Goal: Communication & Community: Answer question/provide support

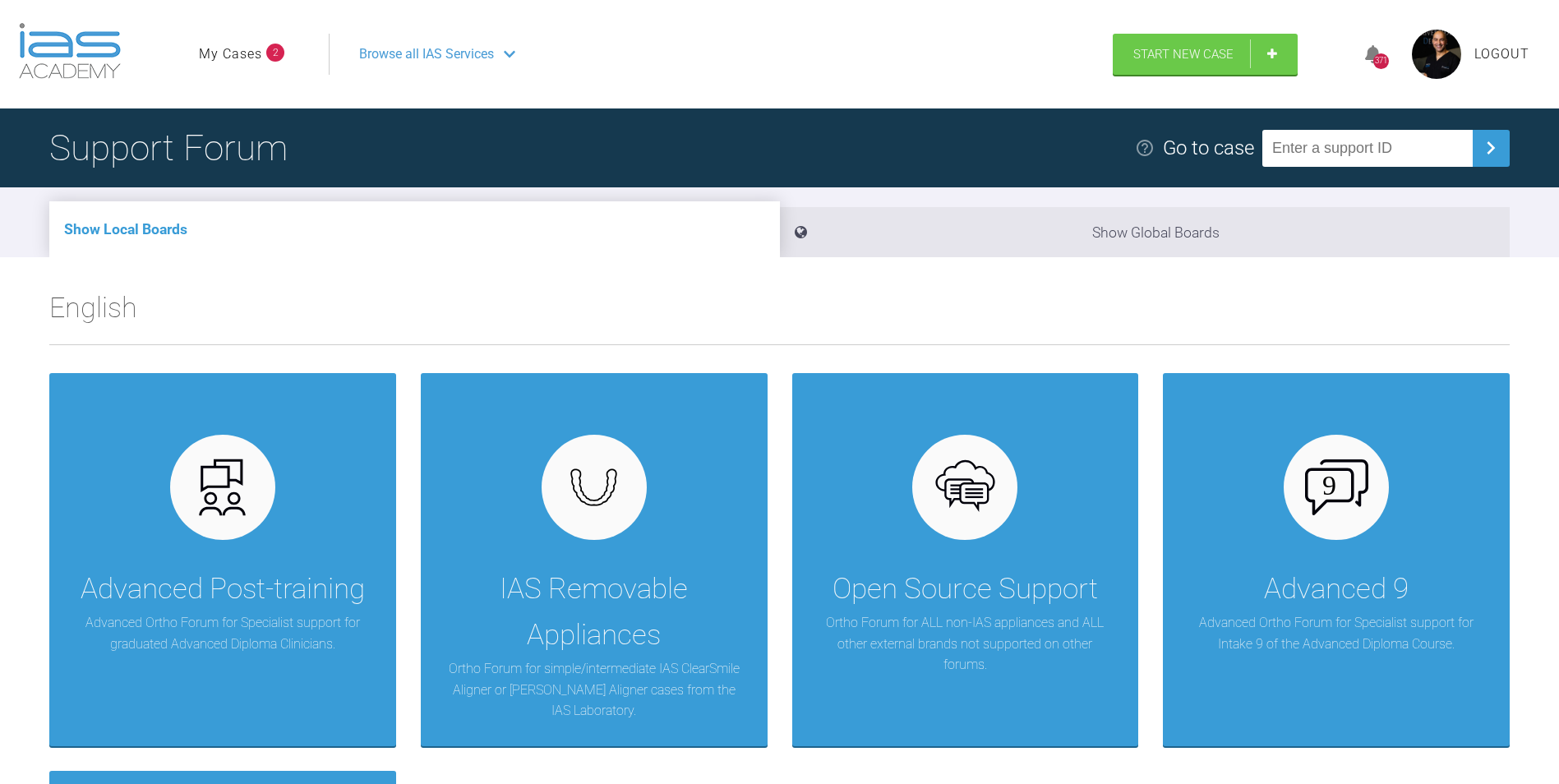
click at [241, 46] on link "My Cases" at bounding box center [231, 54] width 63 height 21
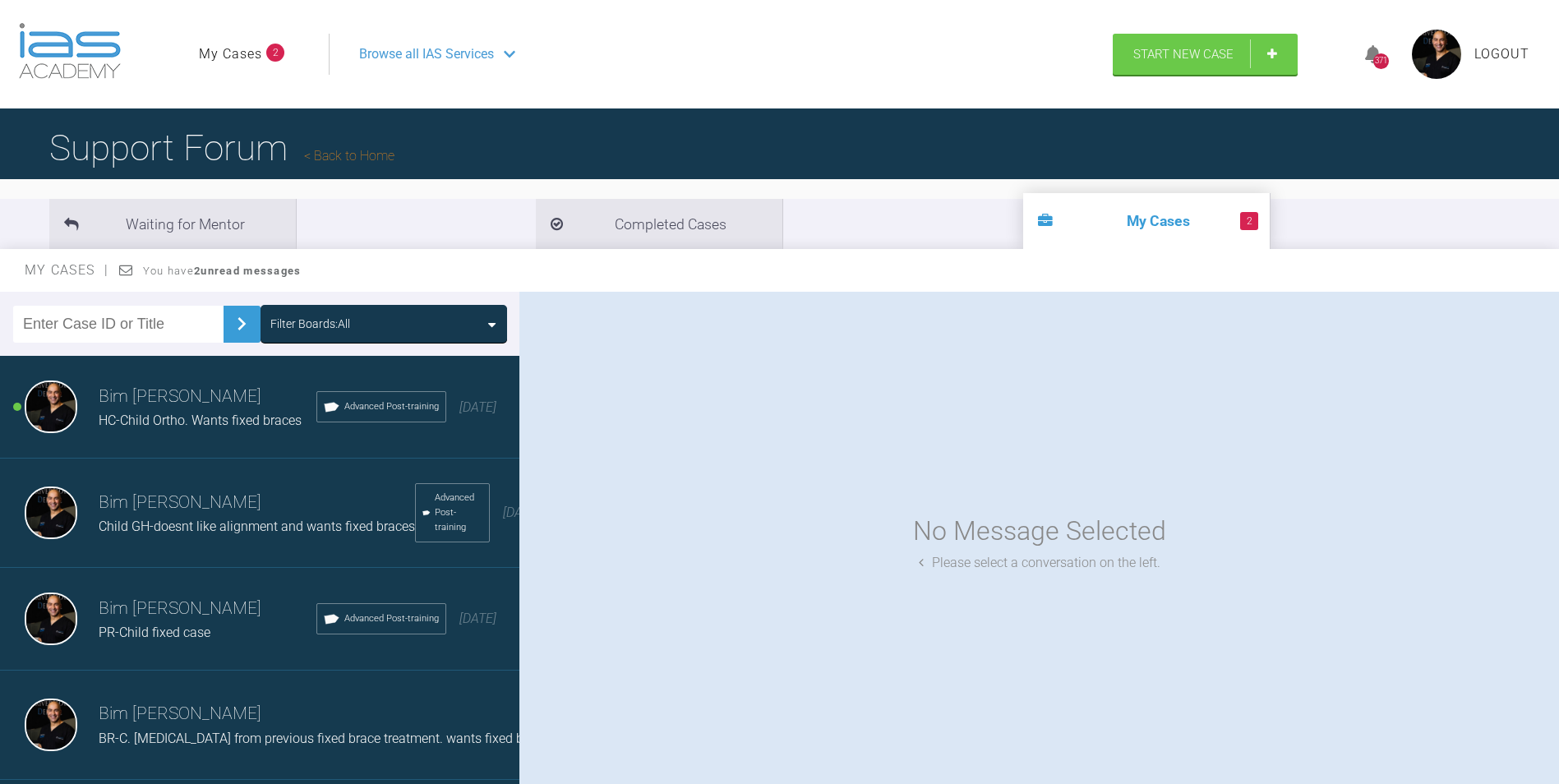
click at [212, 405] on h3 "Bim [PERSON_NAME]" at bounding box center [208, 397] width 217 height 28
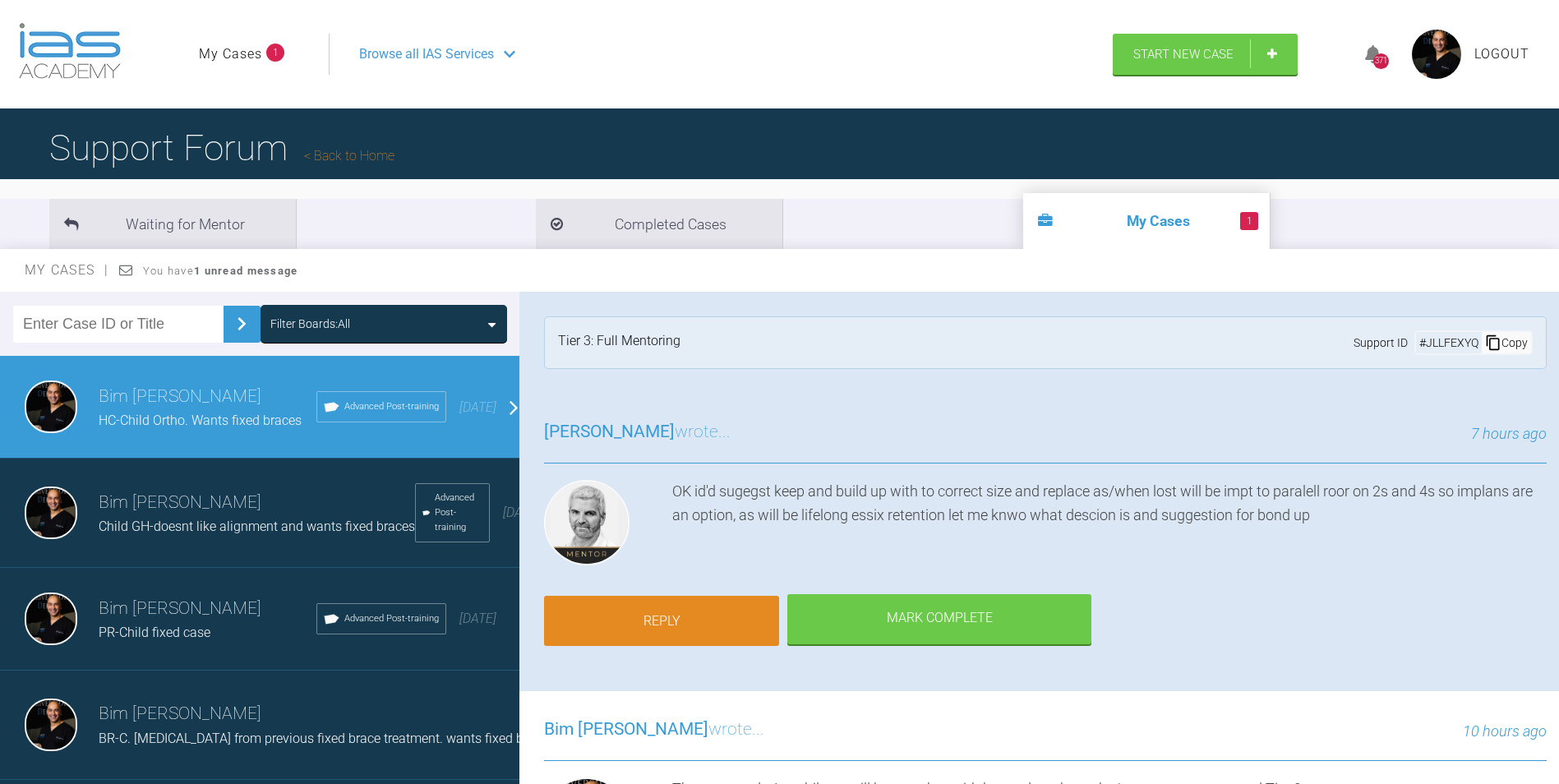
click at [717, 616] on link "Reply" at bounding box center [661, 622] width 235 height 51
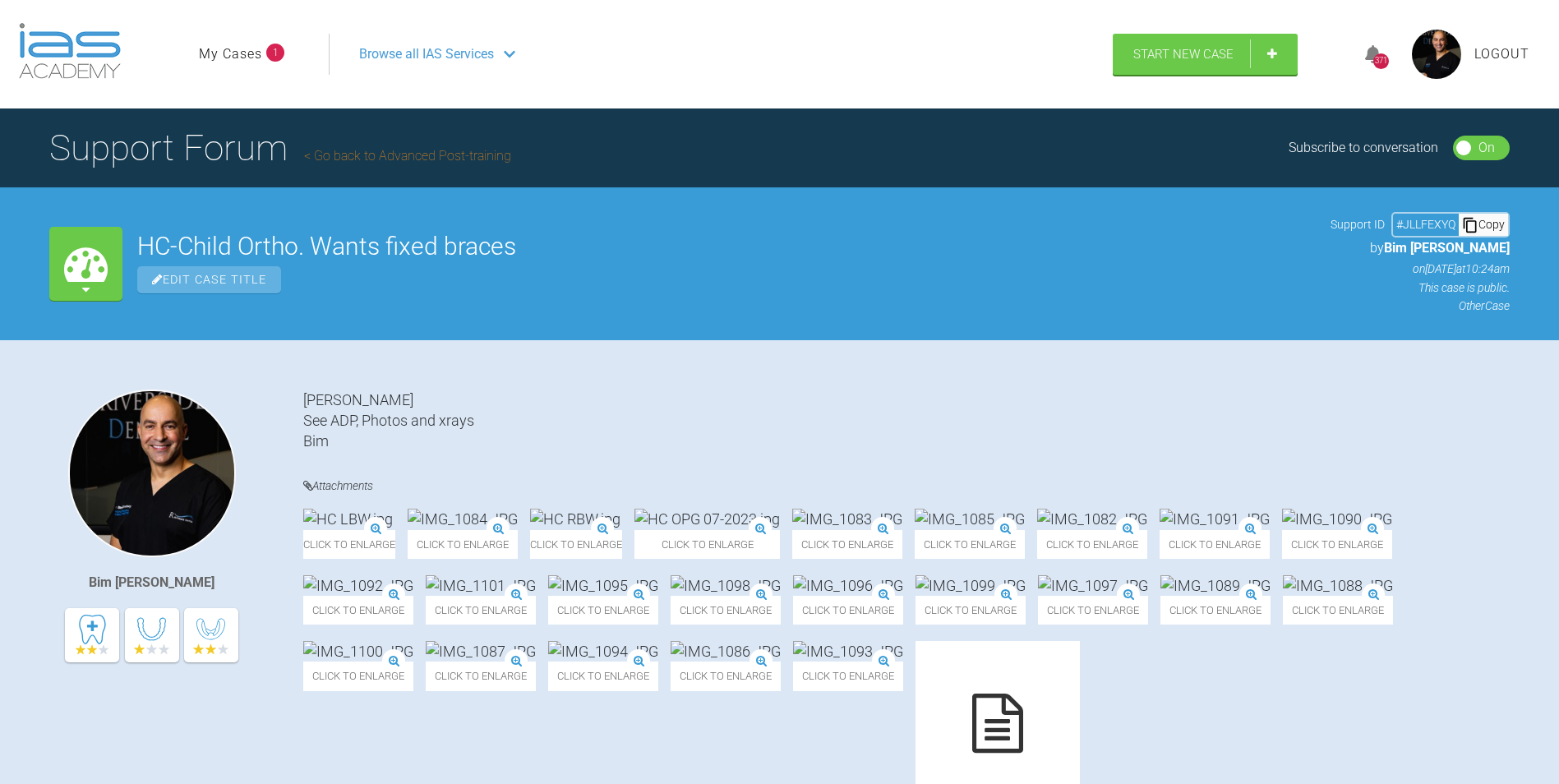
drag, startPoint x: 243, startPoint y: 58, endPoint x: 269, endPoint y: 77, distance: 32.2
click at [243, 58] on link "My Cases" at bounding box center [231, 54] width 63 height 21
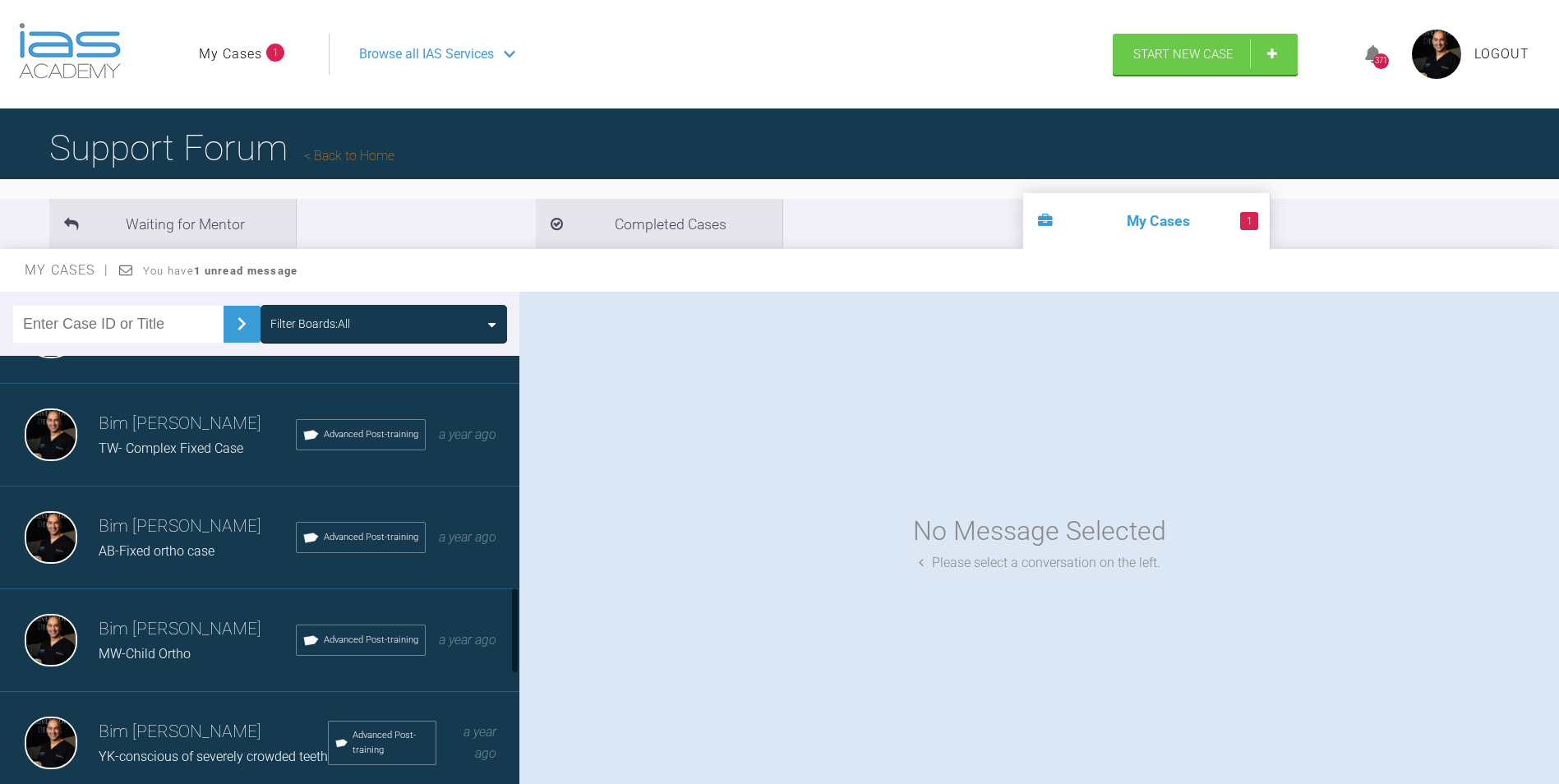
scroll to position [1150, 0]
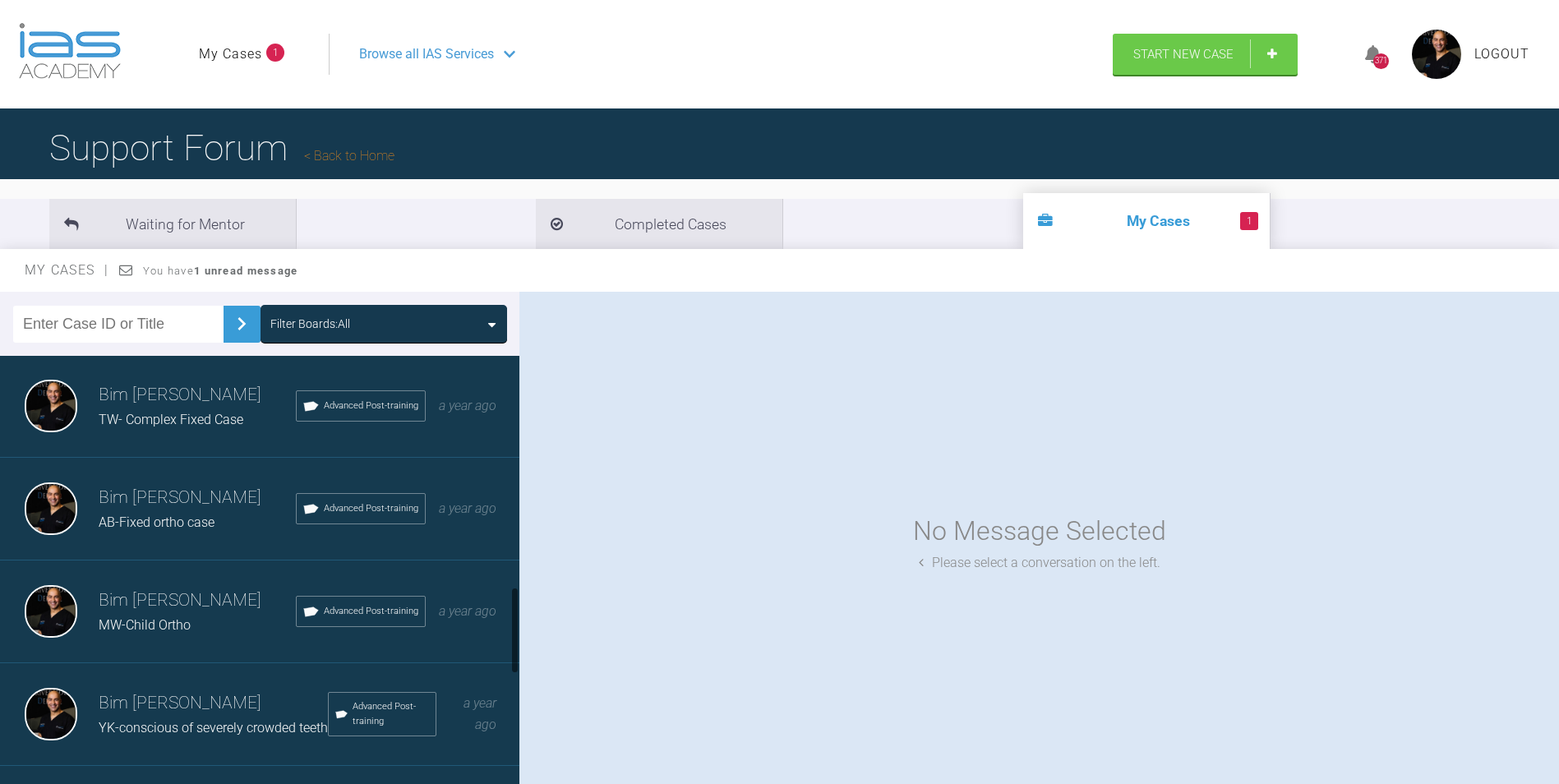
drag, startPoint x: 177, startPoint y: 542, endPoint x: 193, endPoint y: 542, distance: 16.0
click at [177, 512] on h3 "Bim [PERSON_NAME]" at bounding box center [198, 498] width 198 height 28
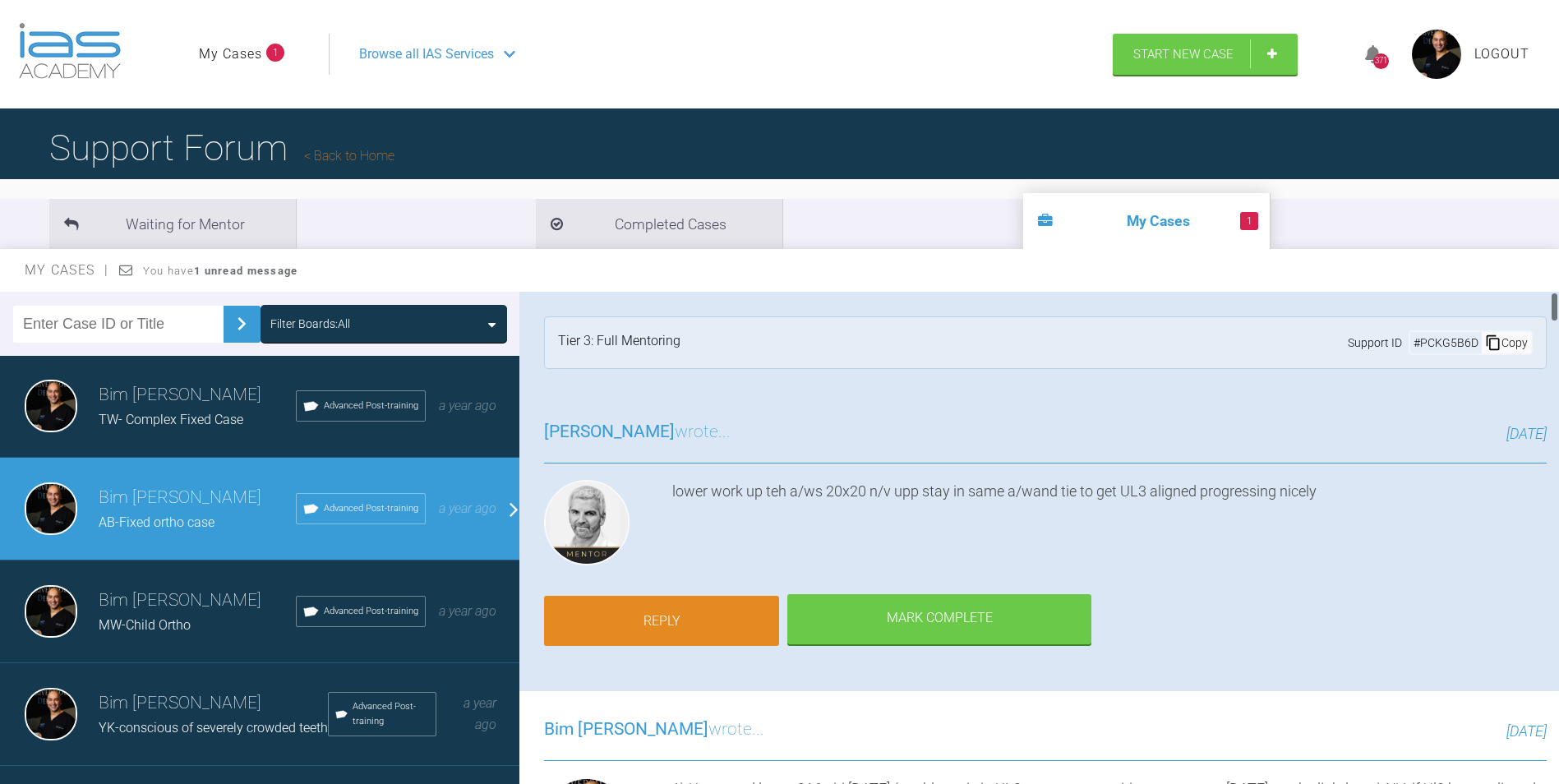
click at [641, 616] on link "Reply" at bounding box center [661, 622] width 235 height 51
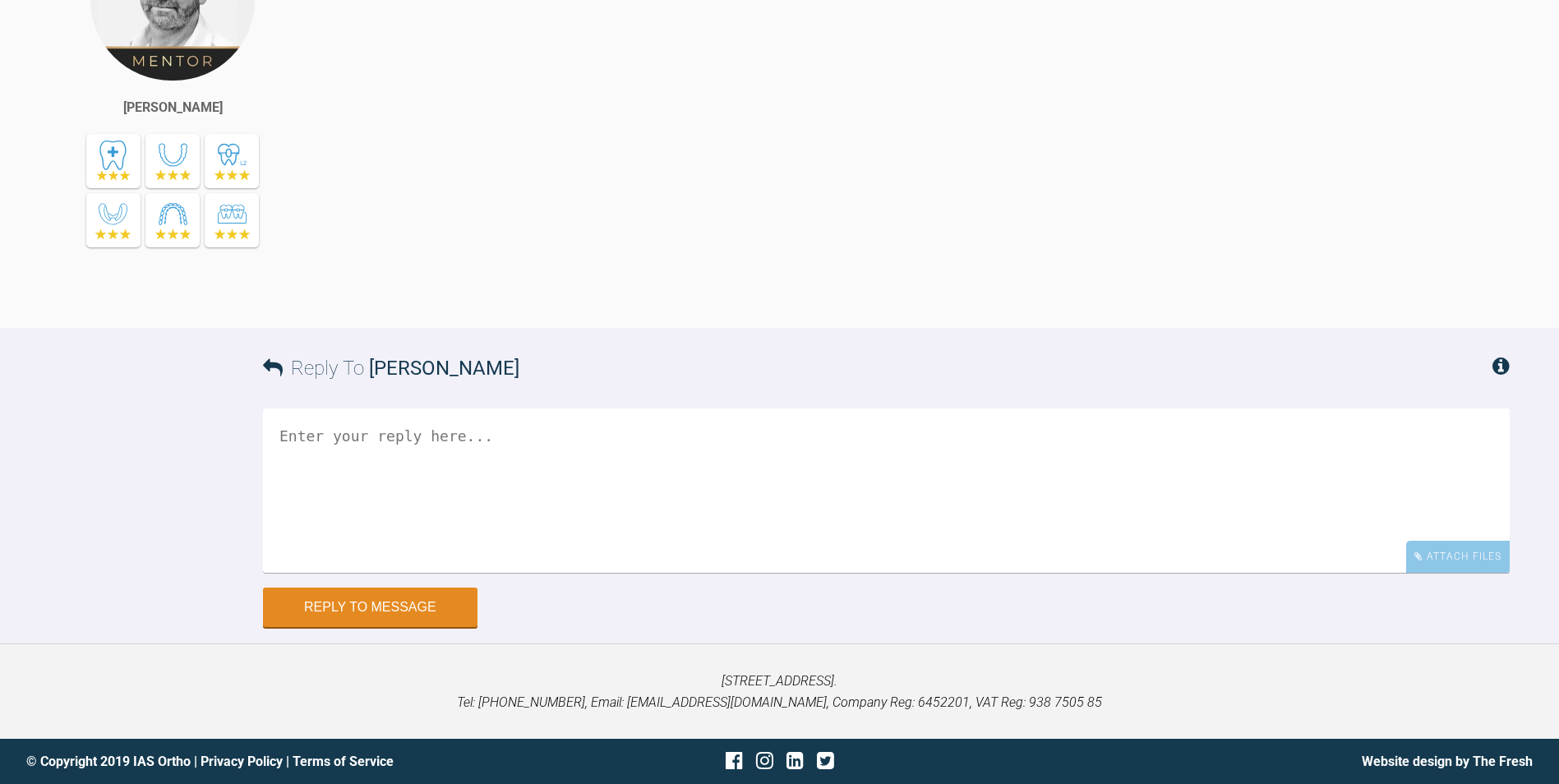
scroll to position [16455, 0]
click at [452, 474] on textarea at bounding box center [886, 491] width 1247 height 165
paste textarea "1) Bent palatal arm down ULQ away from palate. Pt said it felt better. 2) Same …"
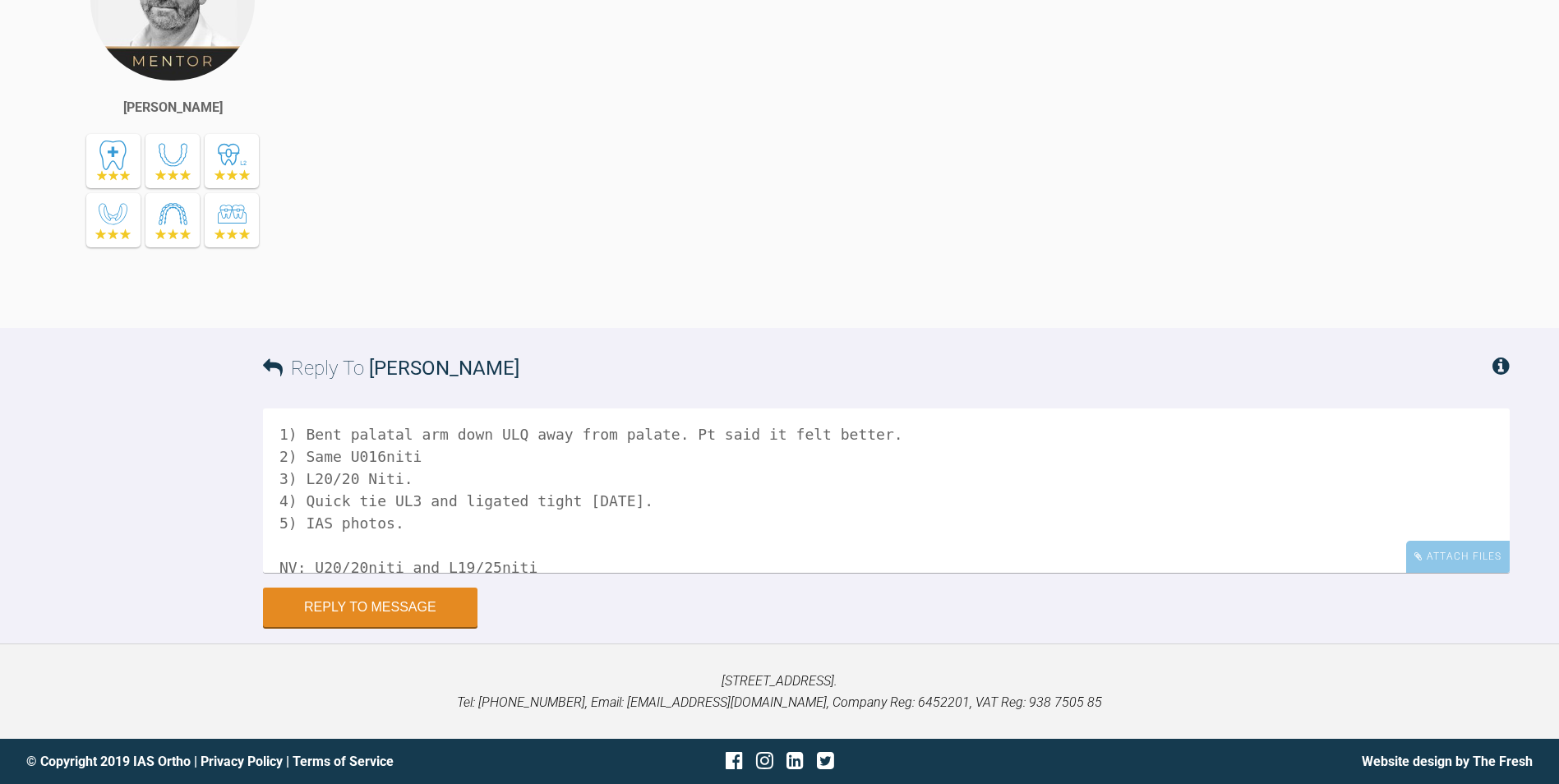
scroll to position [0, 0]
drag, startPoint x: 647, startPoint y: 441, endPoint x: 897, endPoint y: 440, distance: 250.0
click at [897, 440] on textarea "1) Bent palatal arm down ULQ away from palate. Pt said it felt better. 2) Same …" at bounding box center [886, 491] width 1247 height 165
click at [352, 451] on textarea "1) Bent palatal arm down ULQ away from palate as pt c/o 2) Same U016niti 3) L20…" at bounding box center [886, 491] width 1247 height 165
click at [309, 477] on textarea "1) Bent palatal arm down ULQ away from palate as pt c/o 2) Same Upper 016niti 3…" at bounding box center [886, 491] width 1247 height 165
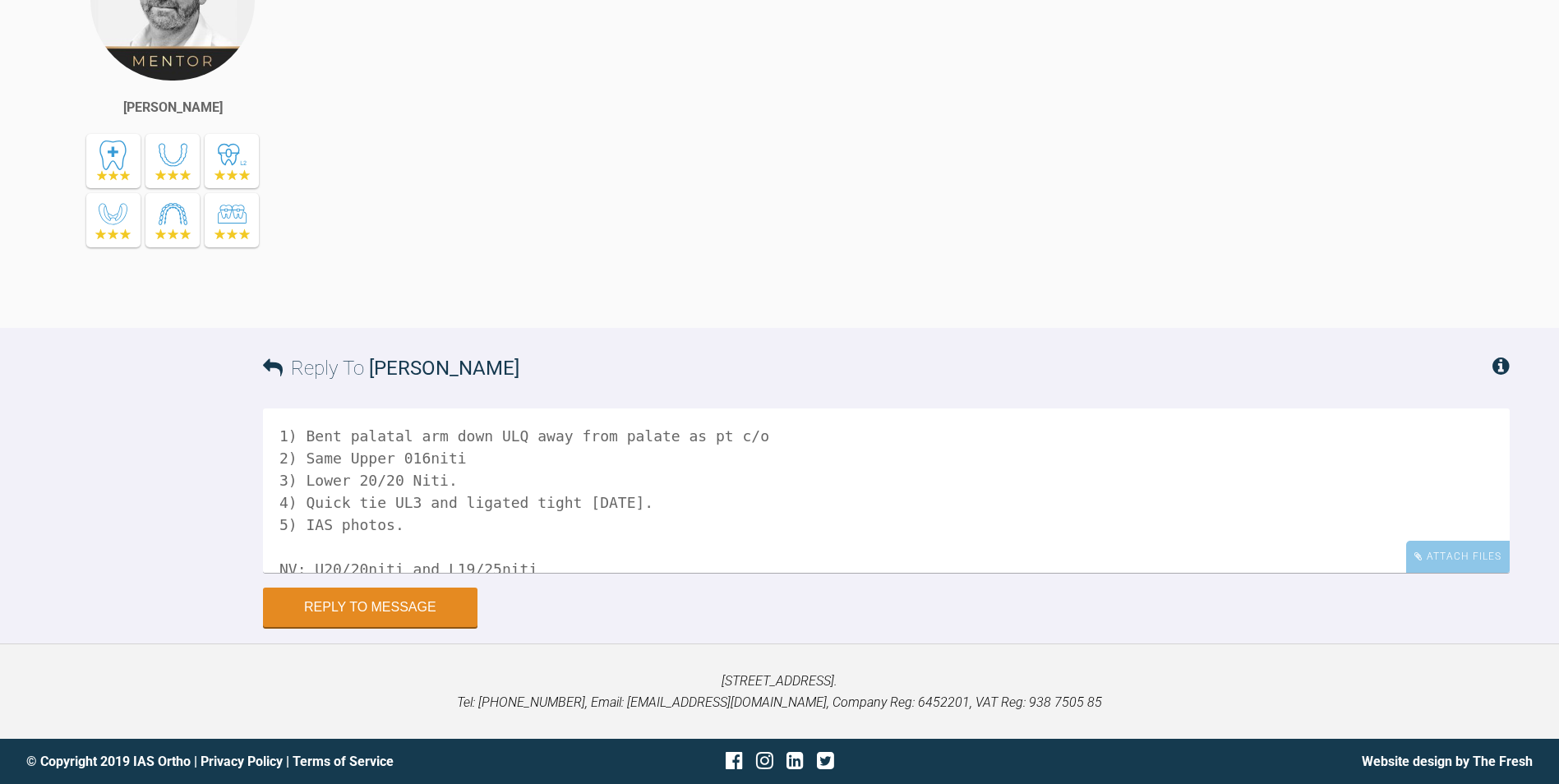
scroll to position [24, 0]
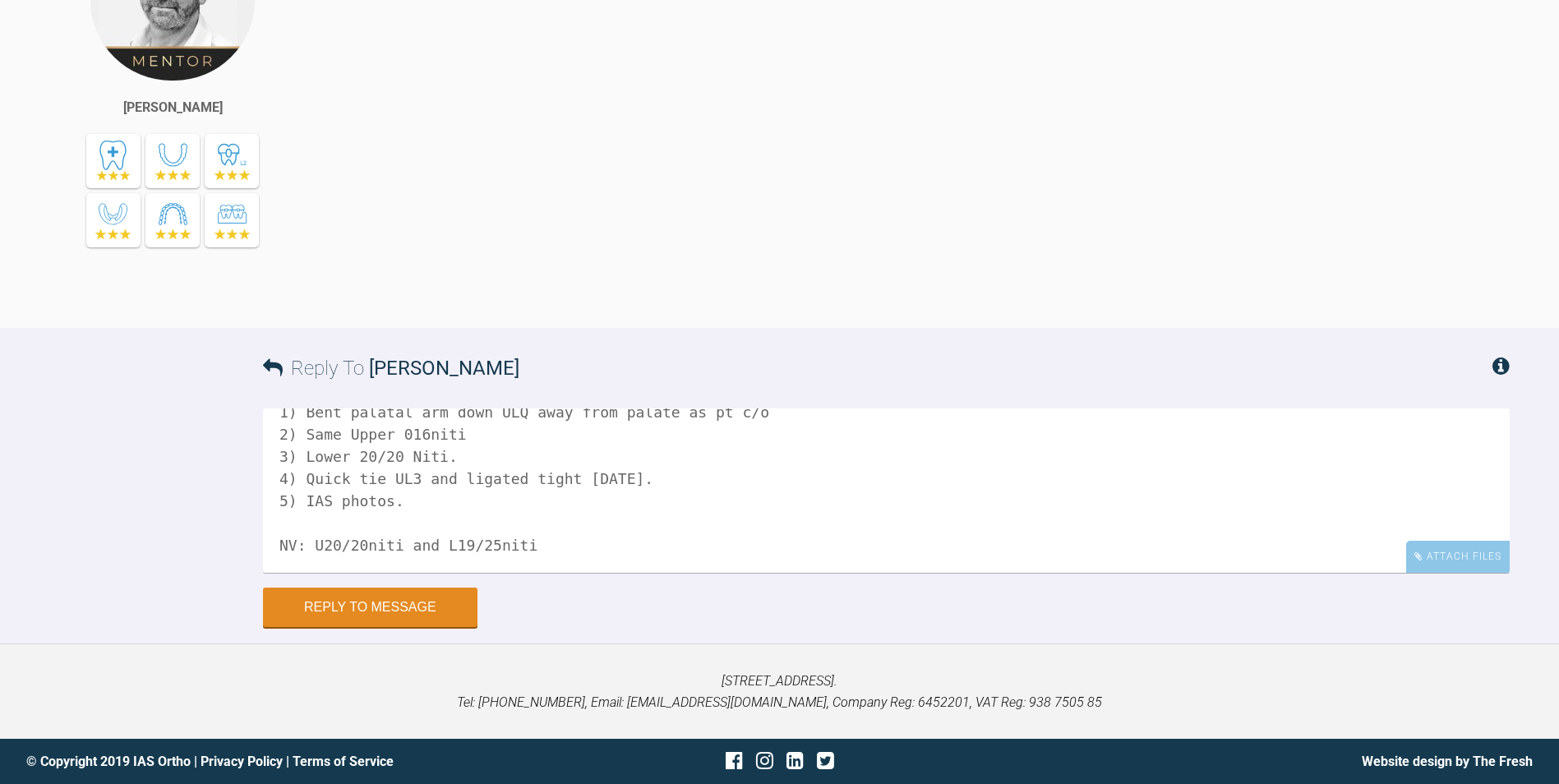
drag, startPoint x: 400, startPoint y: 501, endPoint x: 212, endPoint y: 494, distance: 188.1
click at [212, 494] on div "Reply To [PERSON_NAME] 1) Bent palatal arm down ULQ away from palate as pt c/o …" at bounding box center [779, 477] width 1559 height 299
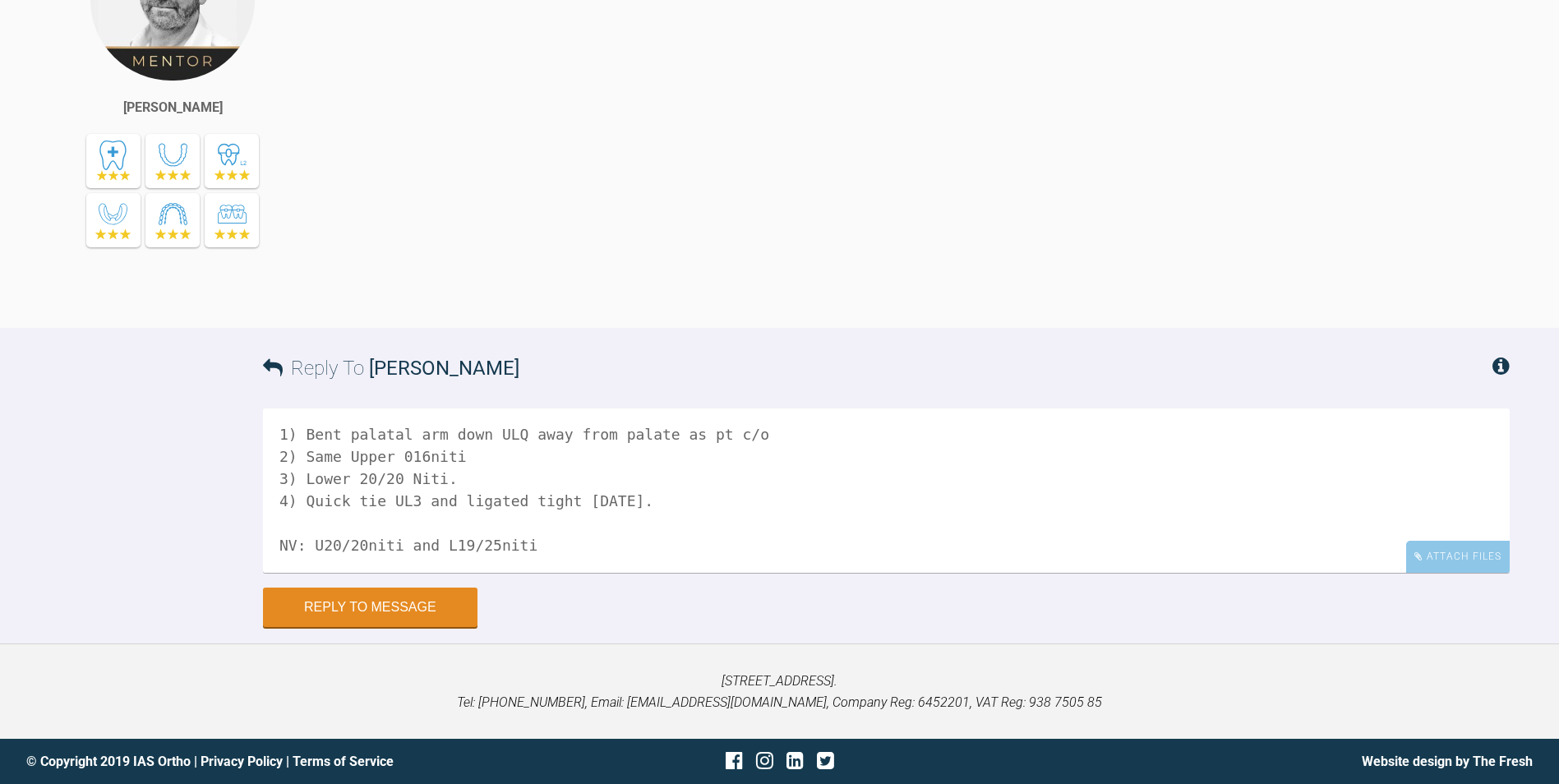
scroll to position [2, 0]
type textarea "1) Bent palatal arm down ULQ away from palate as pt c/o 2) Same Upper 016niti 3…"
click at [1435, 565] on div "Attach Files" at bounding box center [1459, 557] width 104 height 32
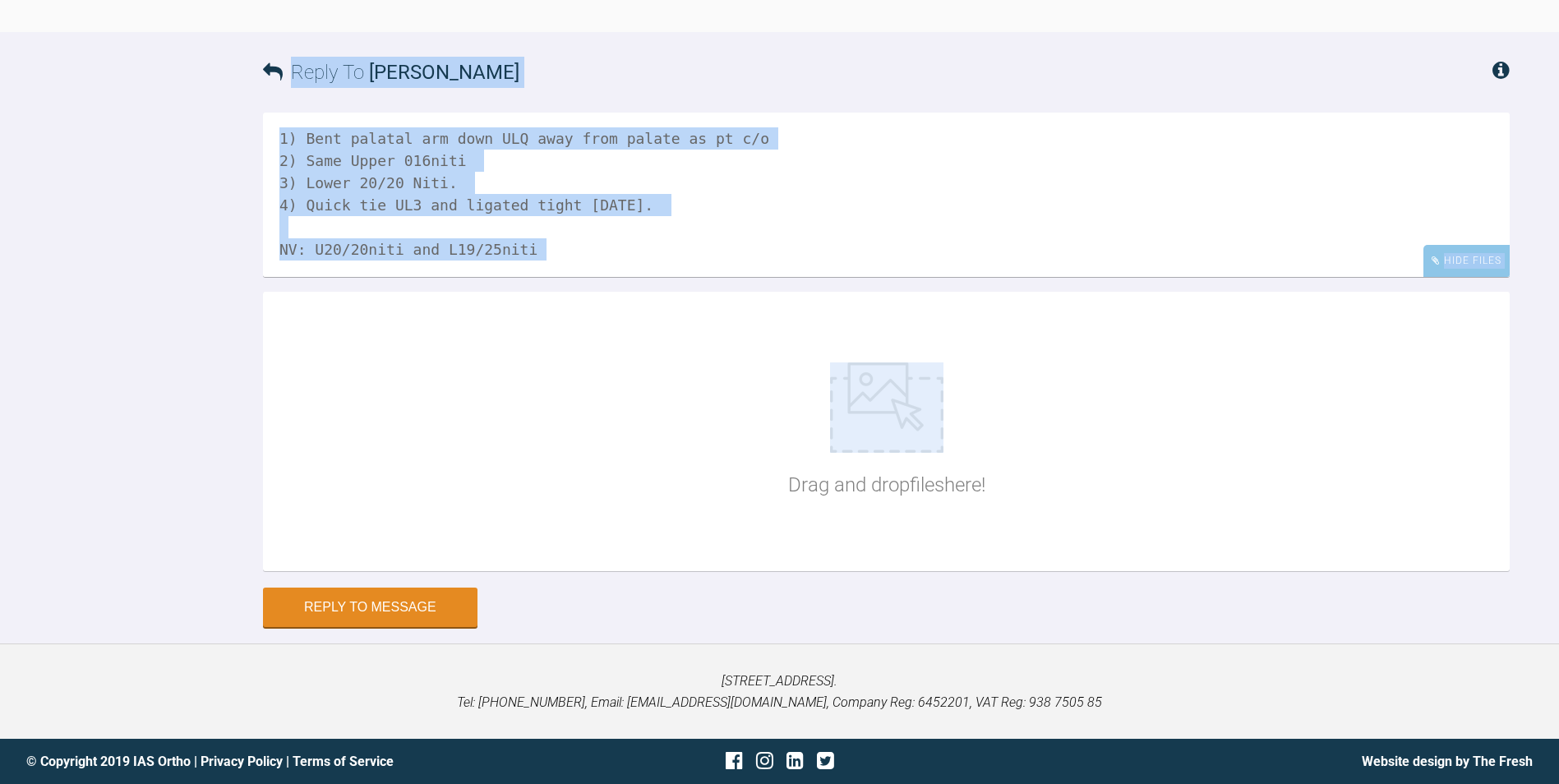
scroll to position [16494, 0]
drag, startPoint x: 319, startPoint y: 552, endPoint x: 746, endPoint y: 733, distance: 463.8
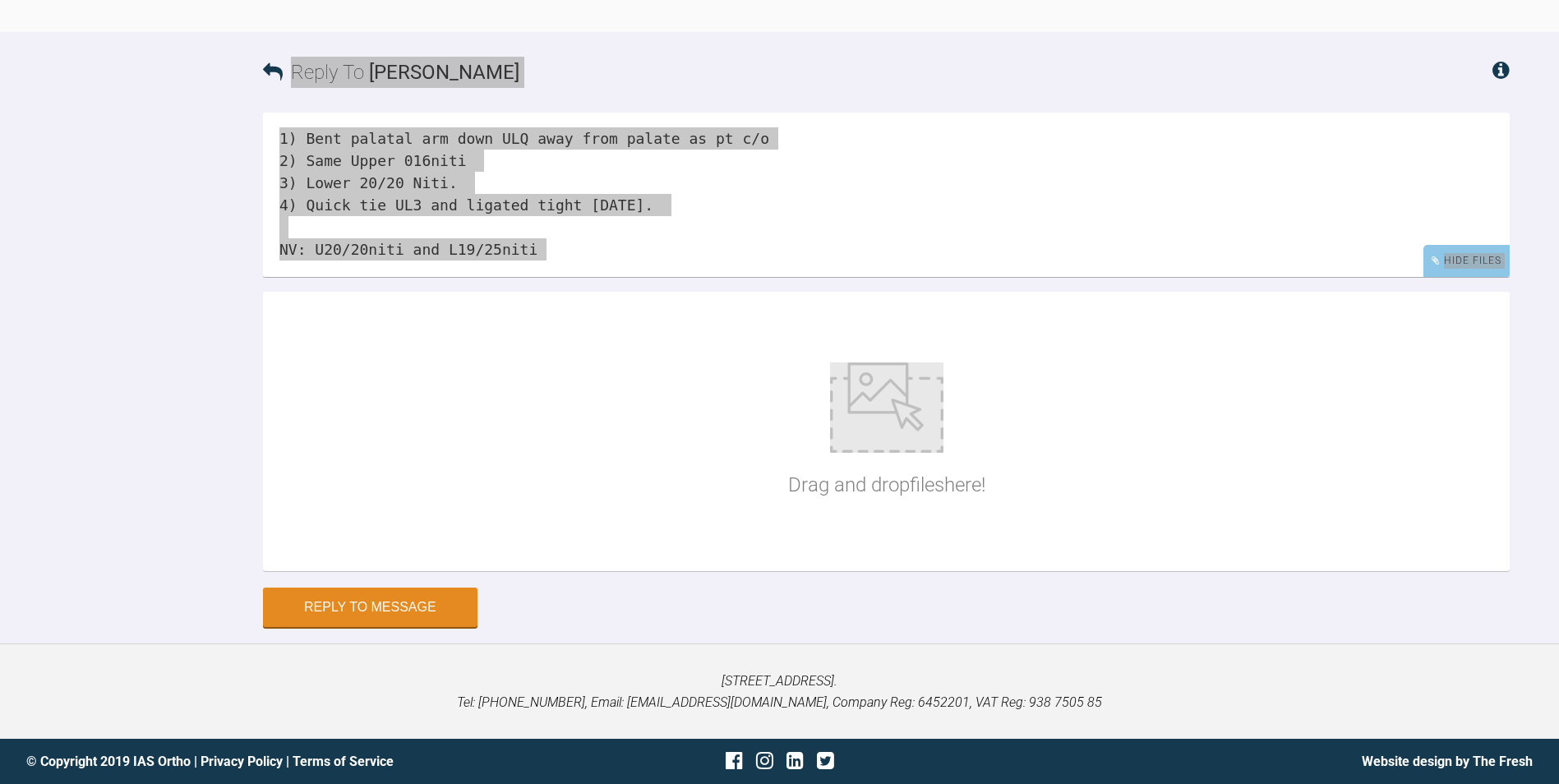
scroll to position [16751, 0]
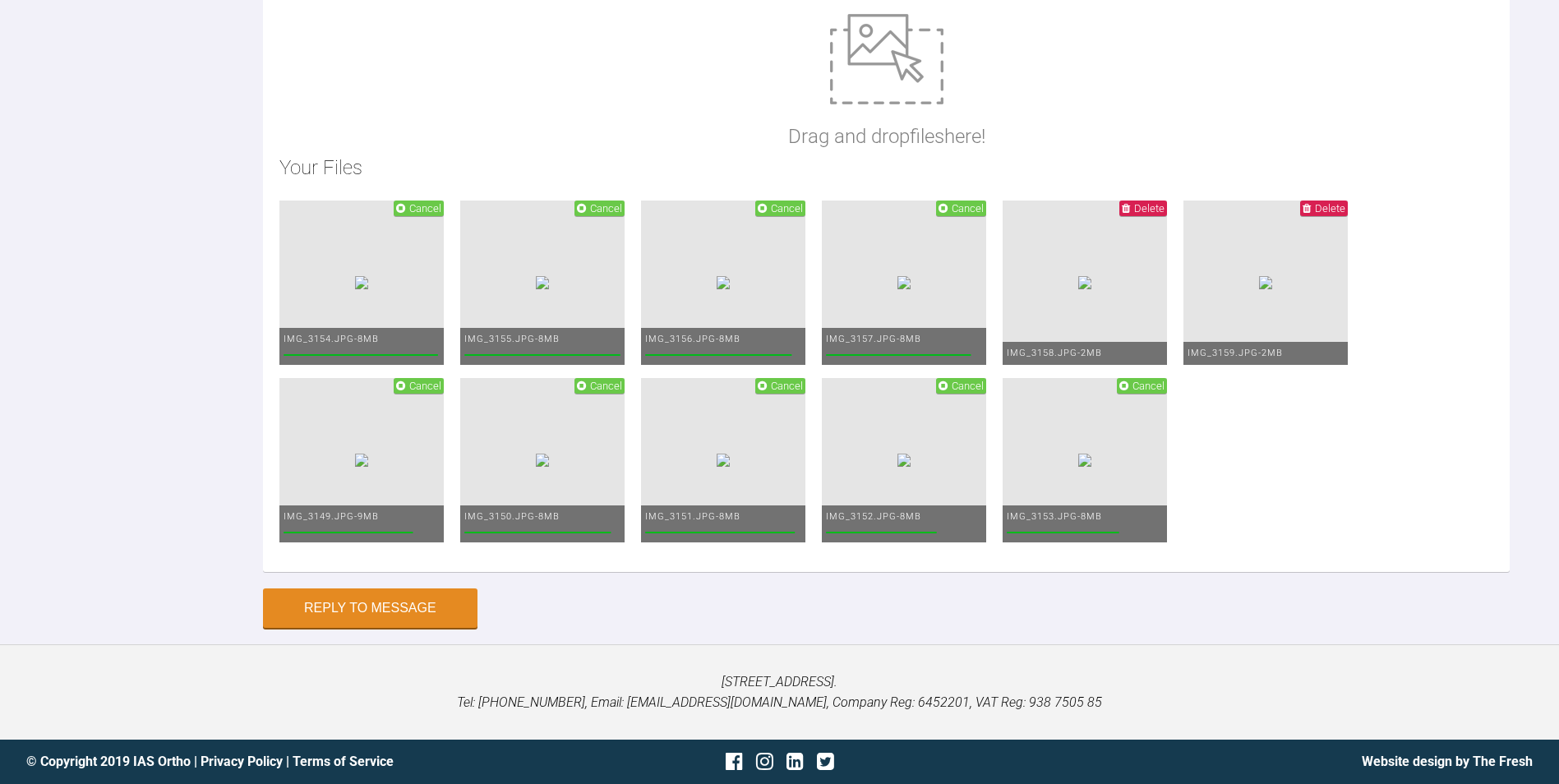
scroll to position [17222, 0]
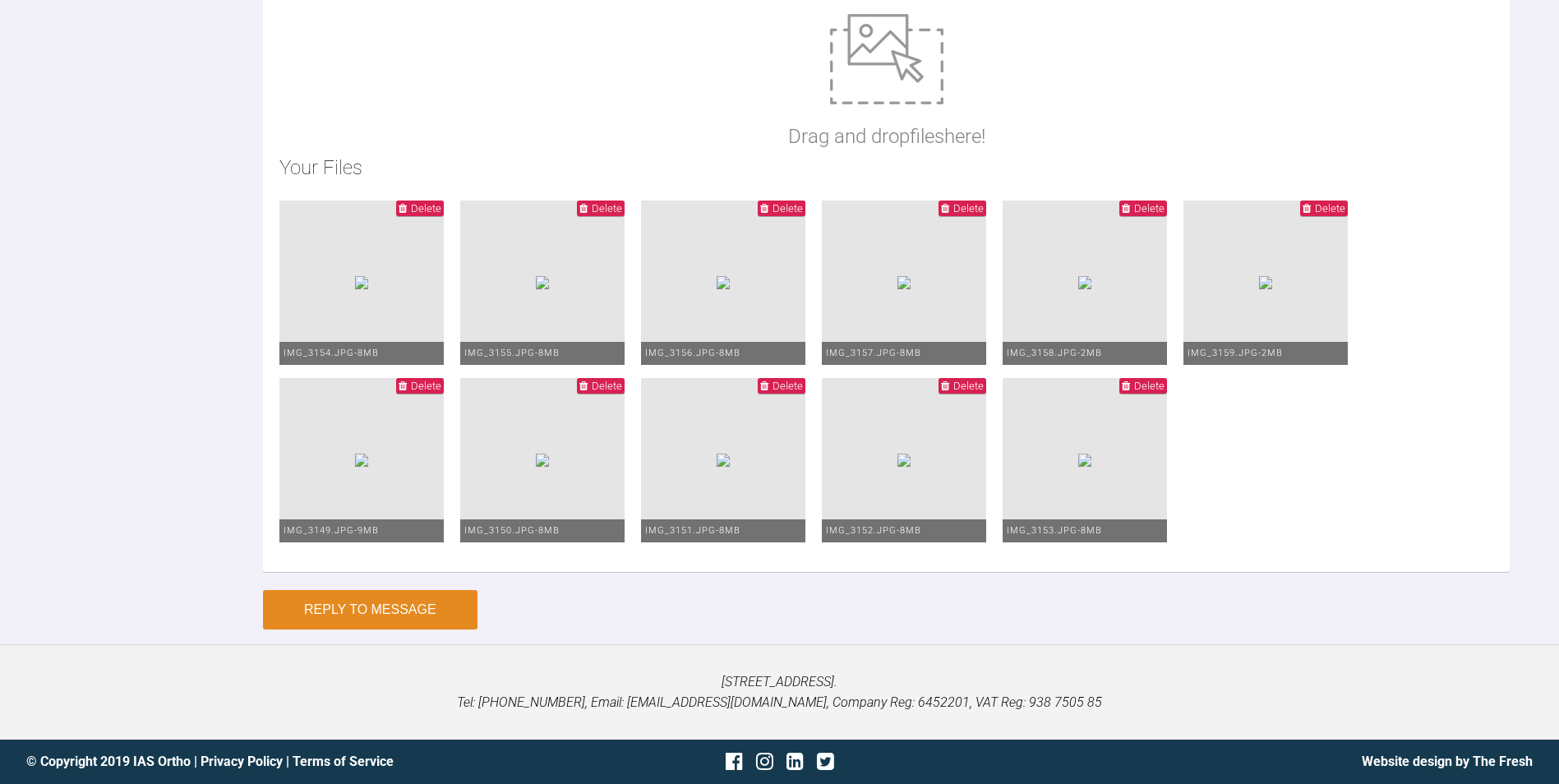
click at [322, 614] on button "Reply to Message" at bounding box center [370, 610] width 214 height 40
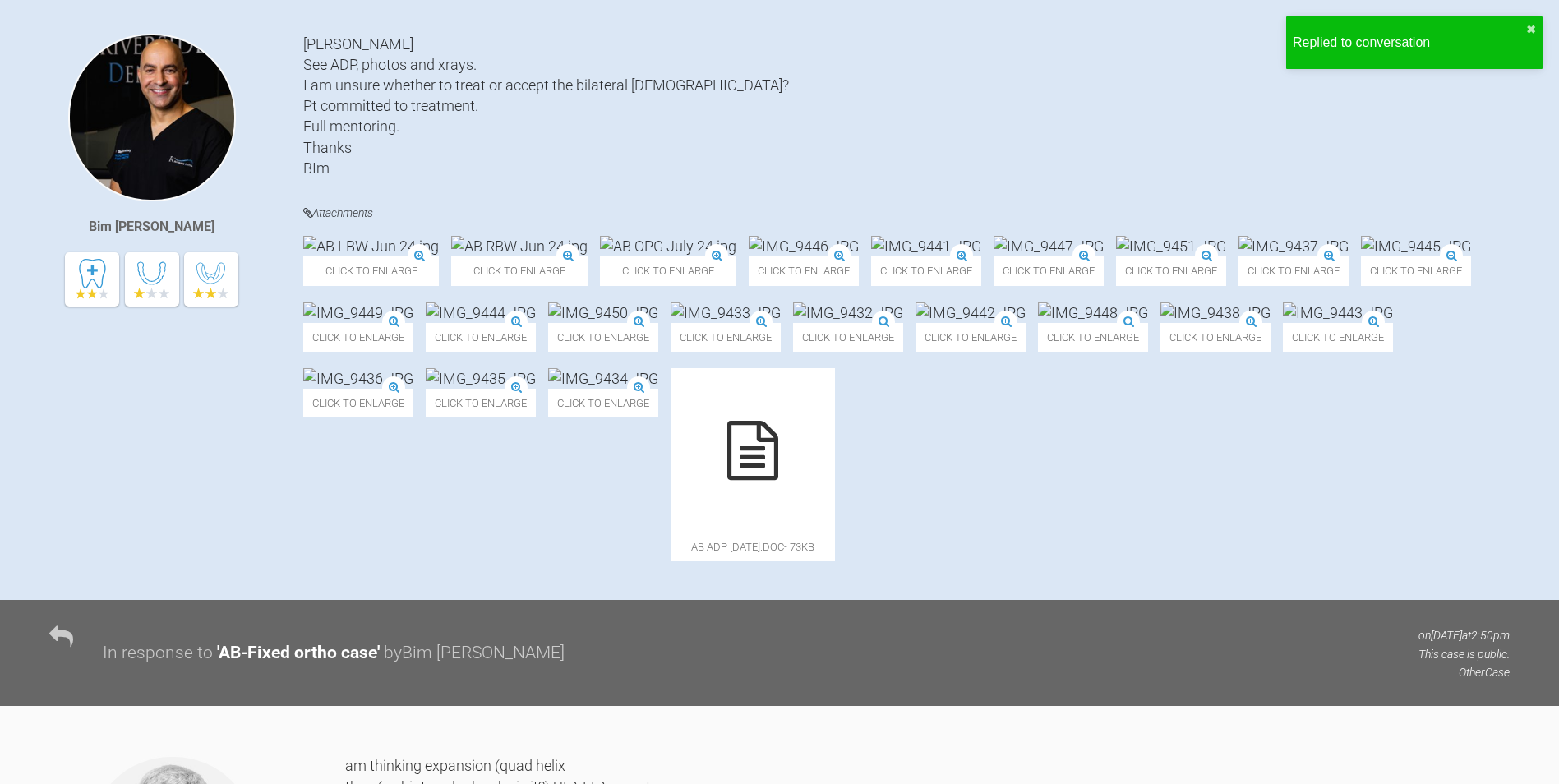
scroll to position [0, 0]
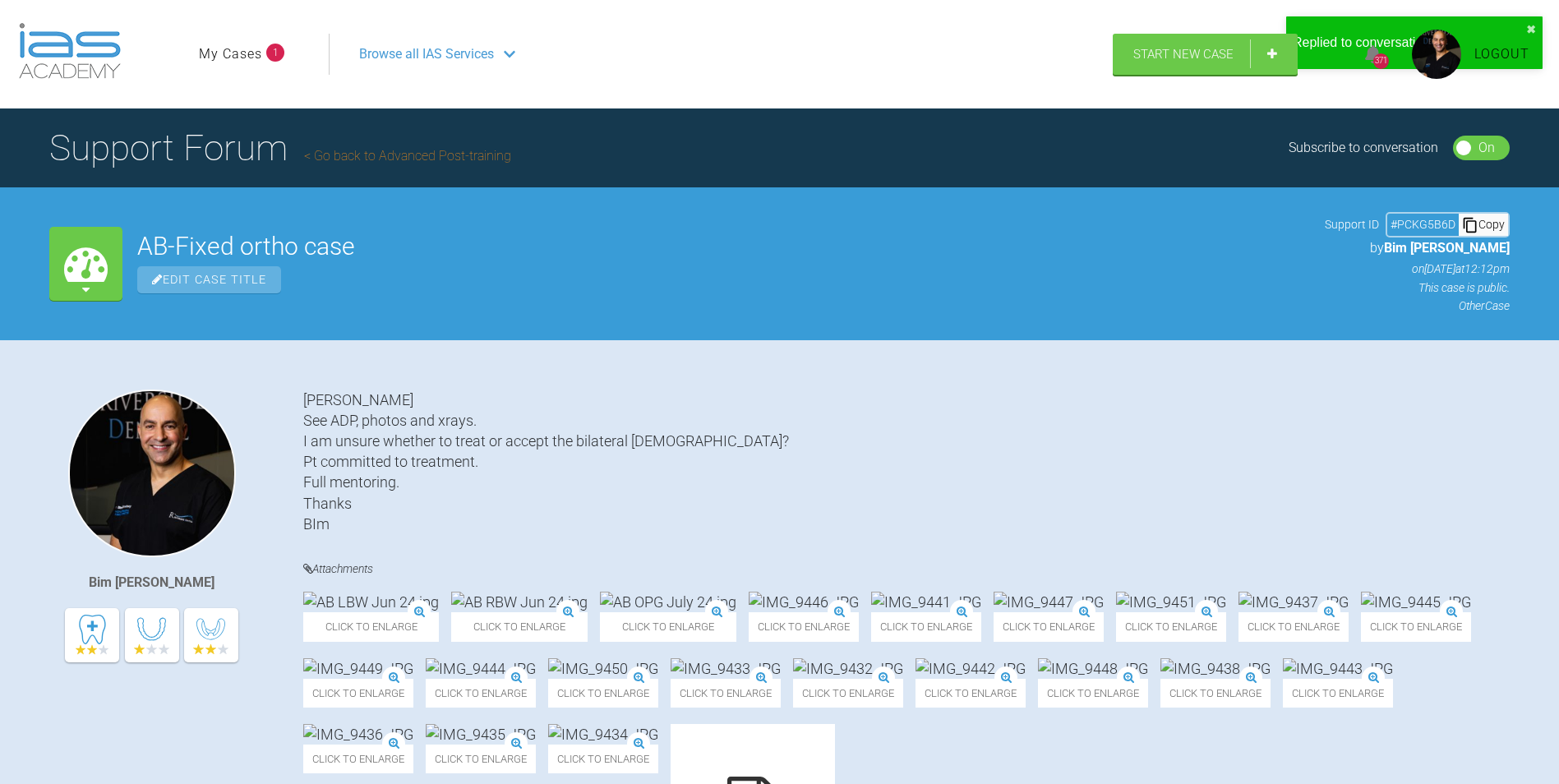
click at [238, 55] on link "My Cases" at bounding box center [231, 54] width 63 height 21
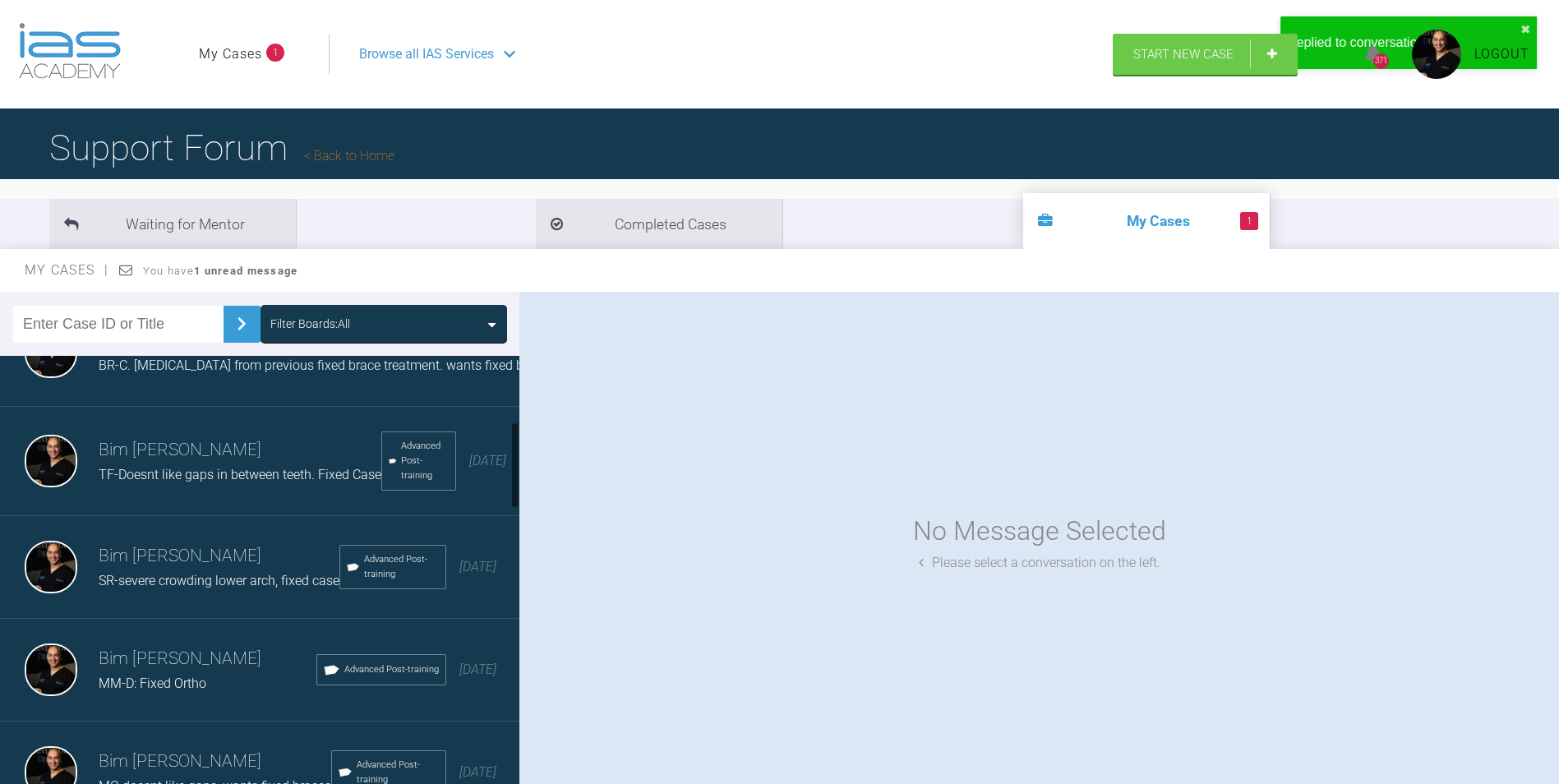
scroll to position [411, 0]
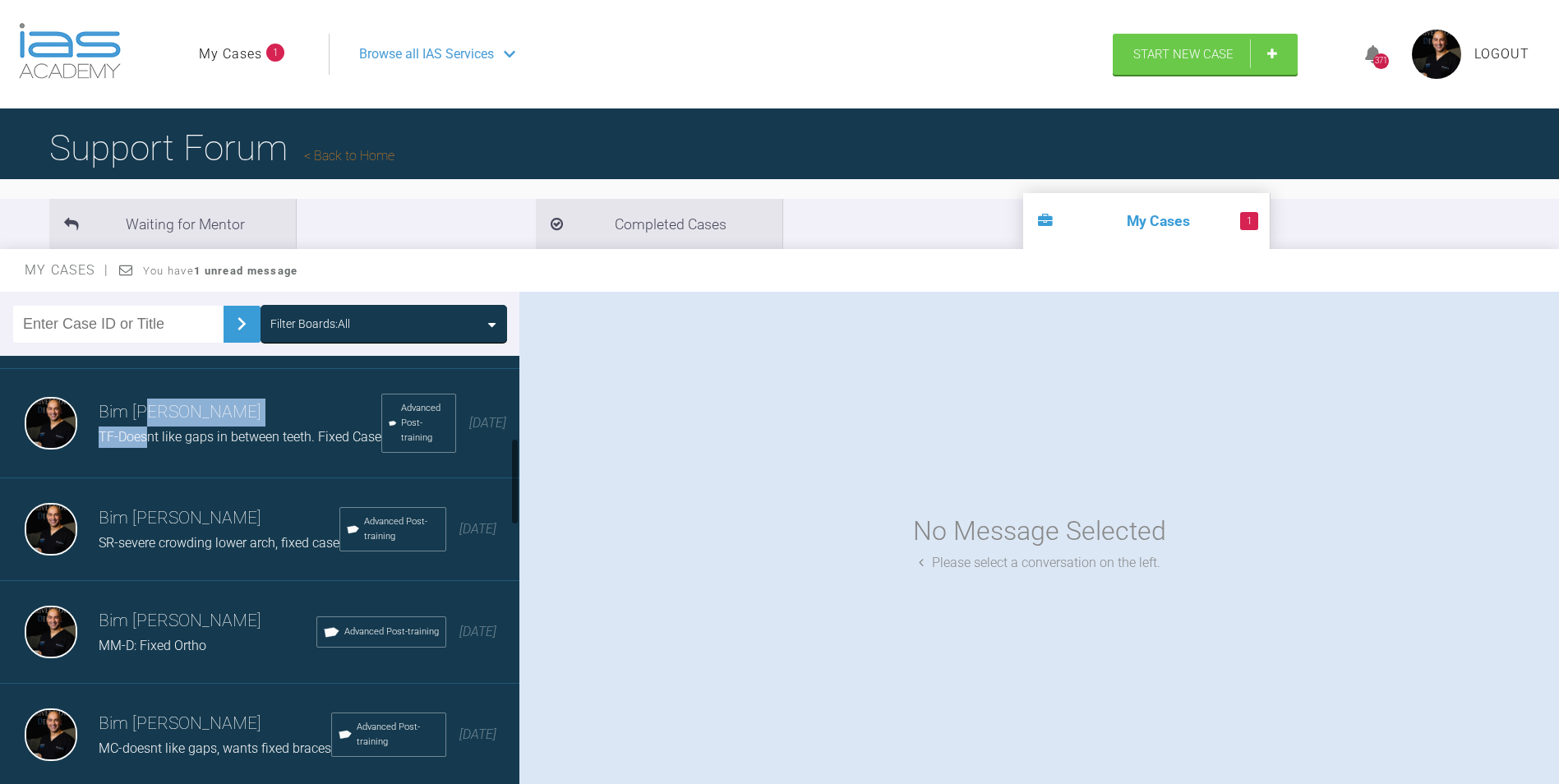
click at [149, 436] on div "Bim [PERSON_NAME]-Doesnt like gaps in between teeth. Fixed Case" at bounding box center [240, 422] width 282 height 49
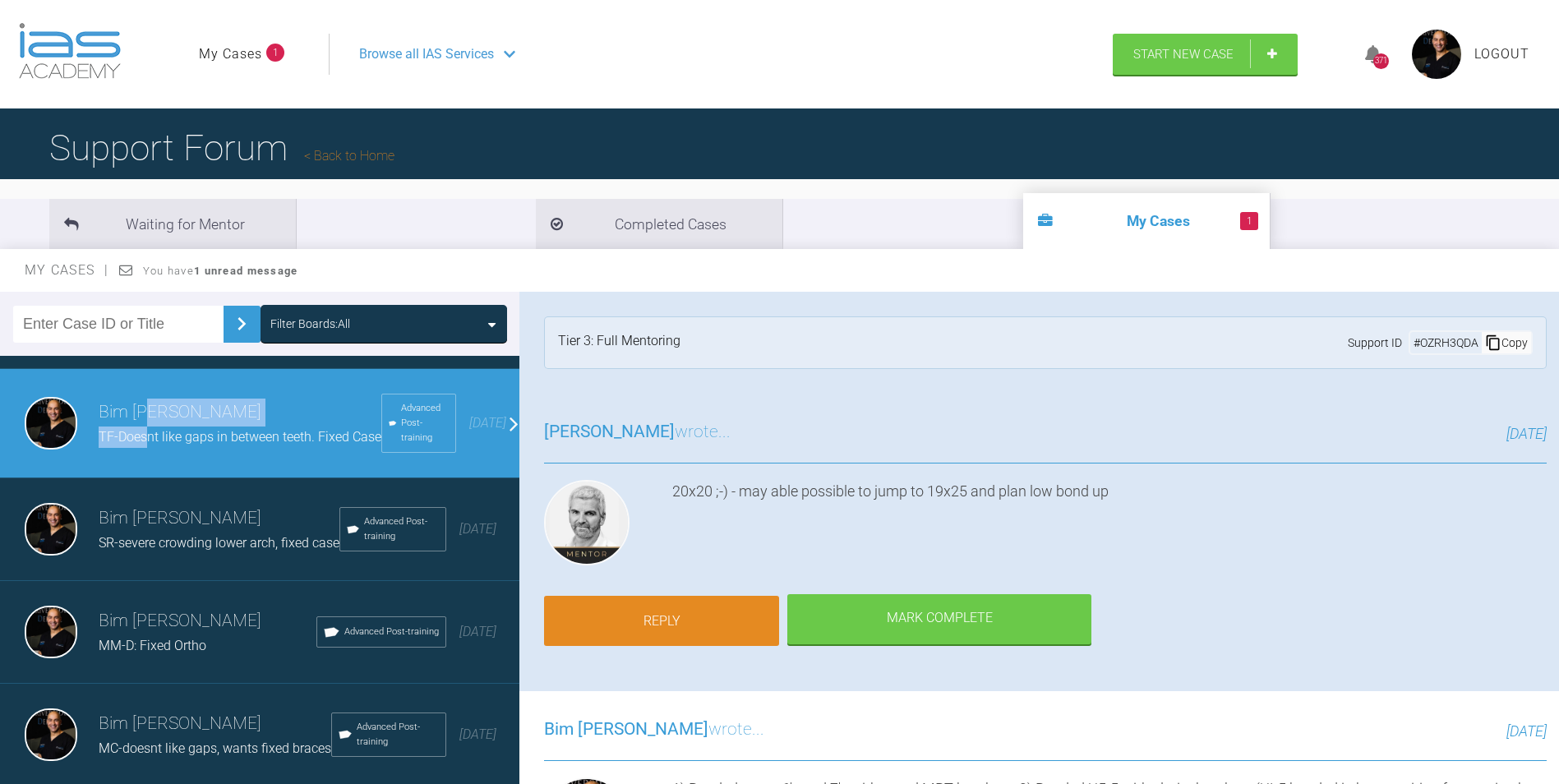
click at [648, 611] on link "Reply" at bounding box center [661, 622] width 235 height 51
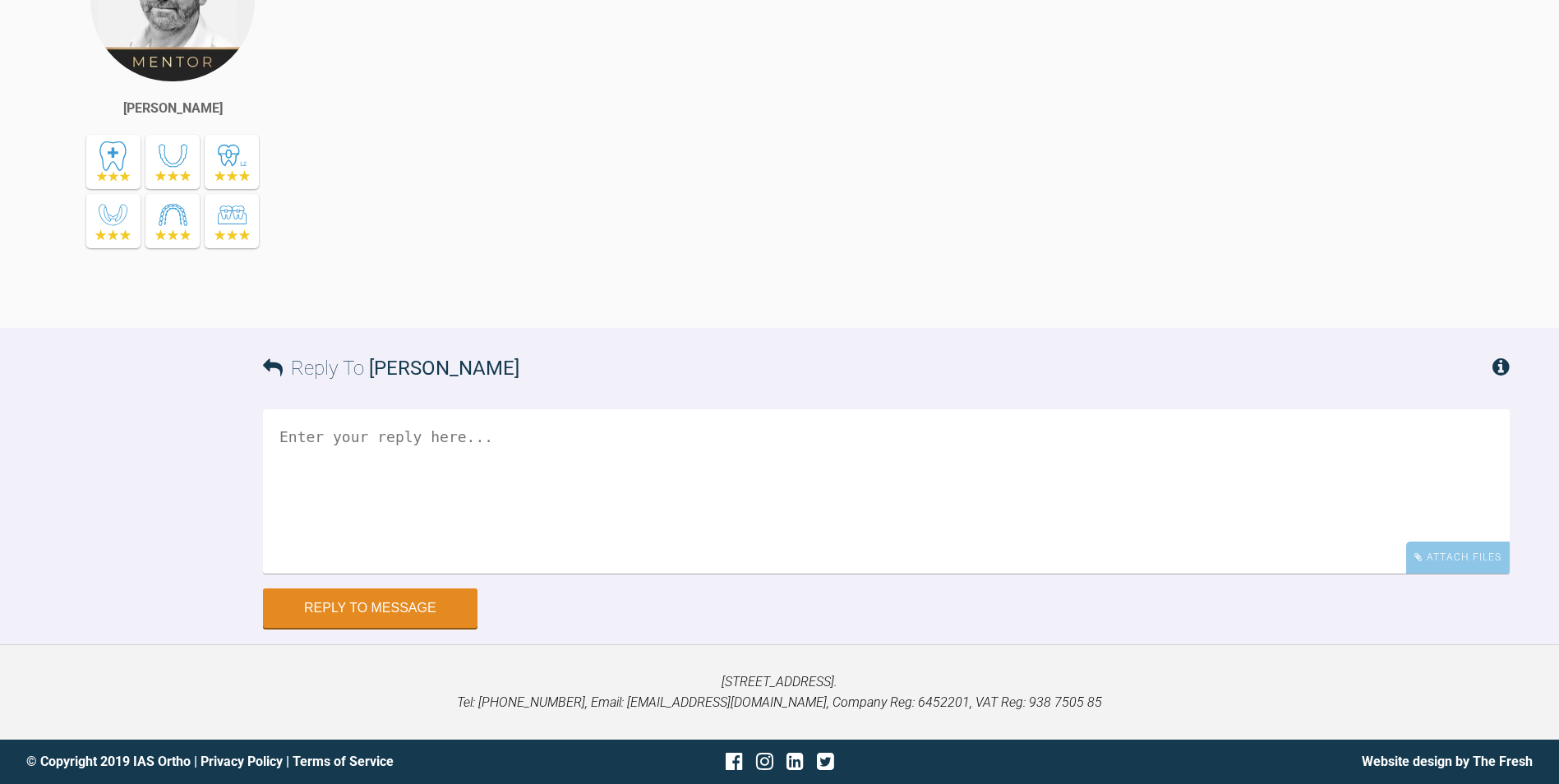
scroll to position [5424, 0]
paste textarea "1) U20/20 niti (Tried in 19/25niti but couldnt fully ligate all teeth so droppe…"
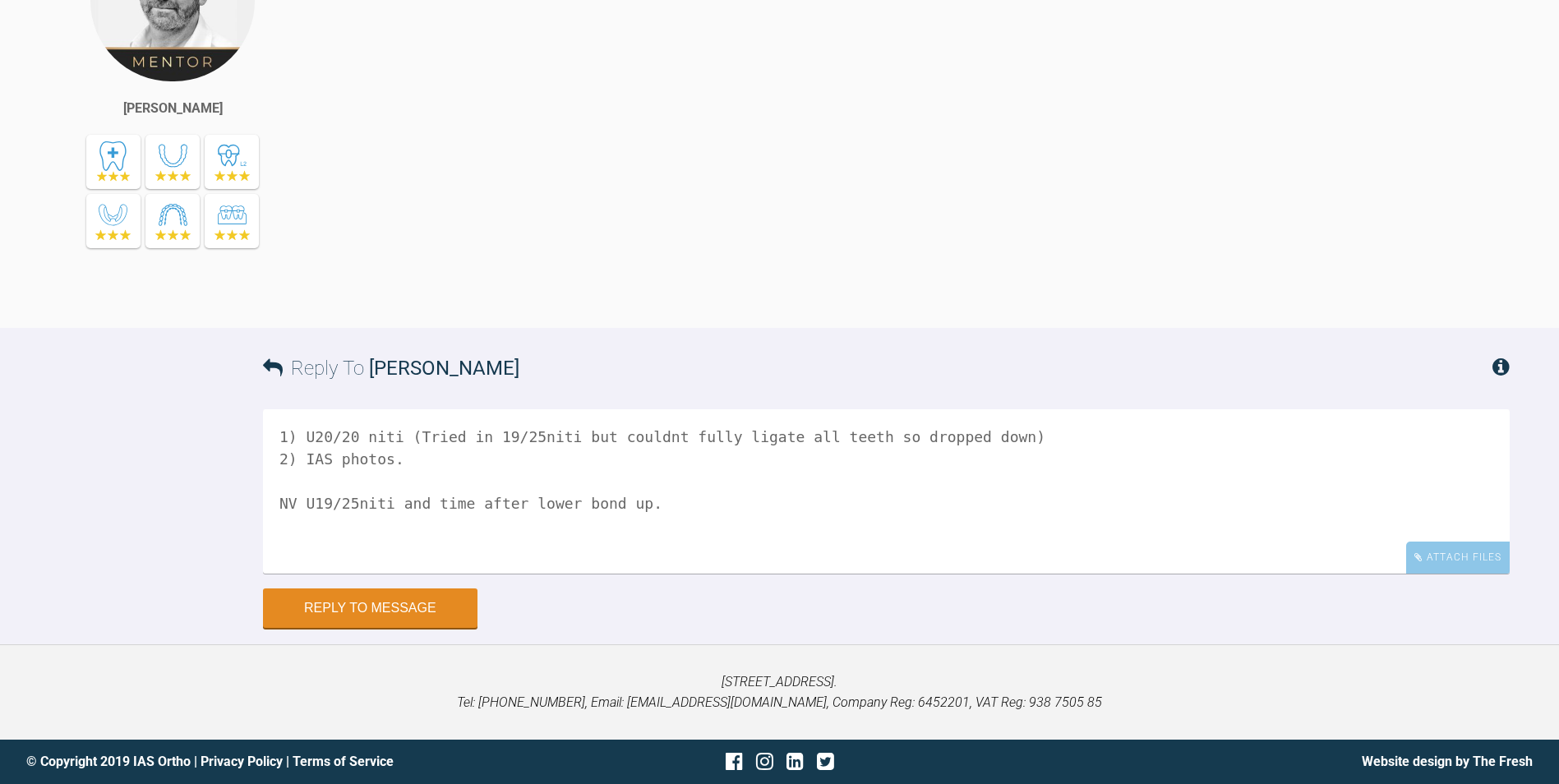
click at [623, 468] on textarea "1) U20/20 niti (Tried in 19/25niti but couldnt fully ligate all teeth so droppe…" at bounding box center [886, 492] width 1247 height 165
drag, startPoint x: 377, startPoint y: 446, endPoint x: 352, endPoint y: 454, distance: 26.2
click at [352, 454] on textarea "1) U20/20 niti (Tried in 19/25niti but couldnt fully ligate all teeth so droppe…" at bounding box center [886, 492] width 1247 height 165
click at [420, 457] on textarea "1) U20/20 niti (Tried in 19/25niti but couldnt fully ligate all teeth so droppe…" at bounding box center [886, 492] width 1247 height 165
drag, startPoint x: 353, startPoint y: 460, endPoint x: 241, endPoint y: 458, distance: 112.0
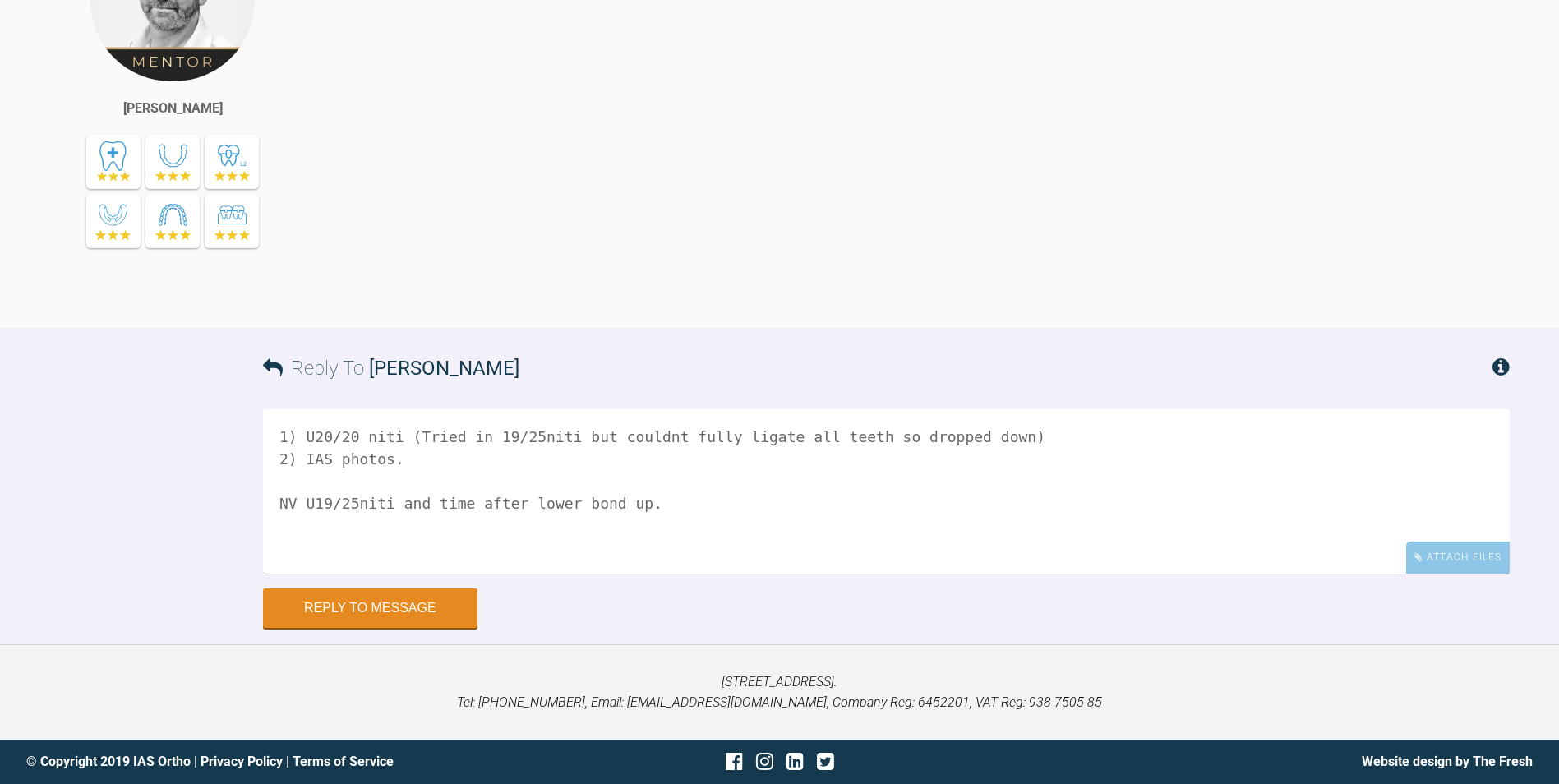
click at [241, 458] on div "Reply To [PERSON_NAME] 1) U20/20 niti (Tried in 19/25niti but couldnt fully lig…" at bounding box center [779, 477] width 1559 height 299
drag, startPoint x: 430, startPoint y: 478, endPoint x: 506, endPoint y: 481, distance: 76.1
click at [506, 481] on textarea "1) U20/20 niti (Tried in 19/25niti but couldnt fully ligate all teeth so droppe…" at bounding box center [886, 492] width 1247 height 165
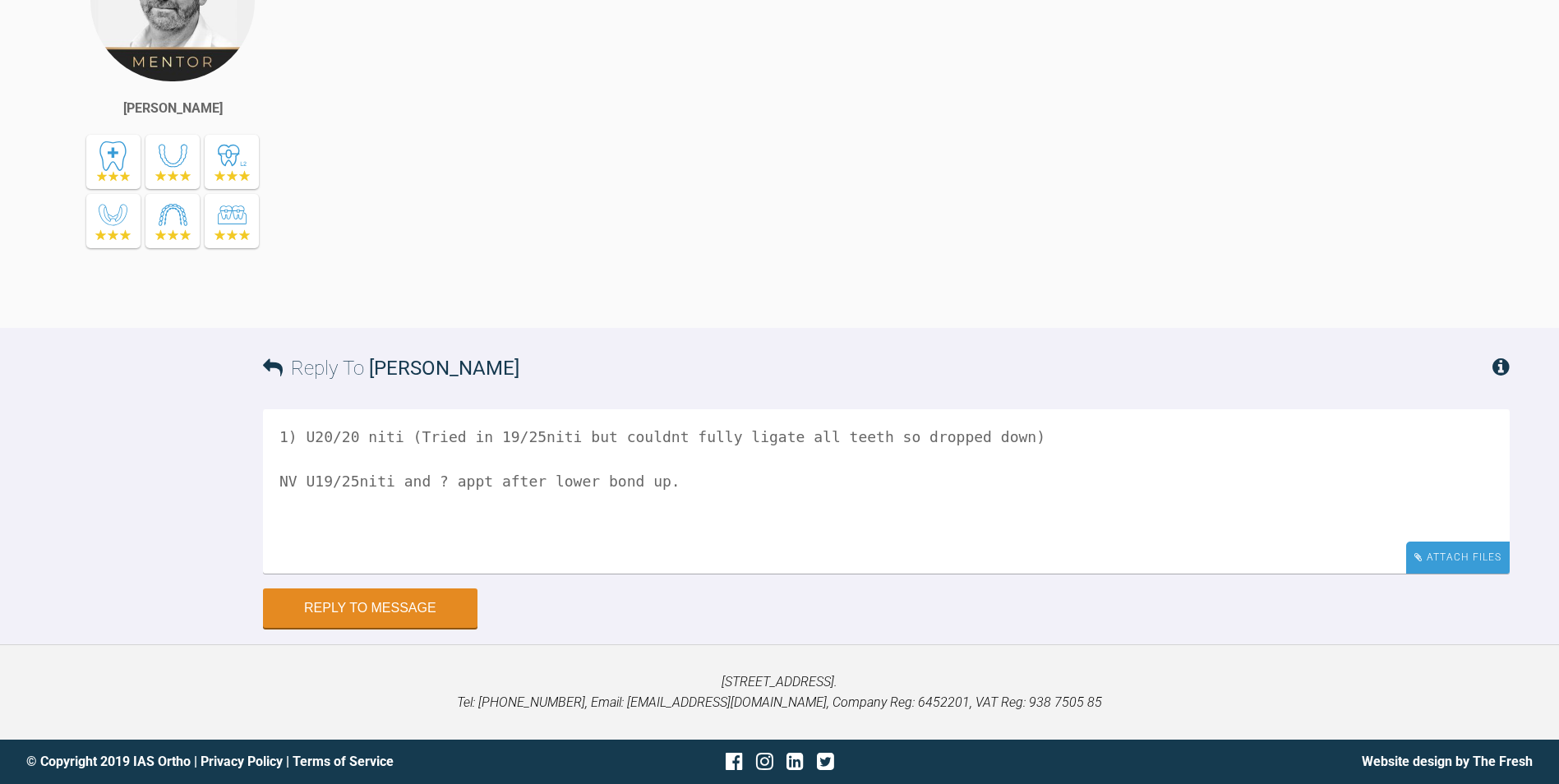
type textarea "1) U20/20 niti (Tried in 19/25niti but couldnt fully ligate all teeth so droppe…"
drag, startPoint x: 1454, startPoint y: 564, endPoint x: 684, endPoint y: 556, distance: 770.0
click at [1445, 565] on div "Attach Files" at bounding box center [1459, 558] width 104 height 32
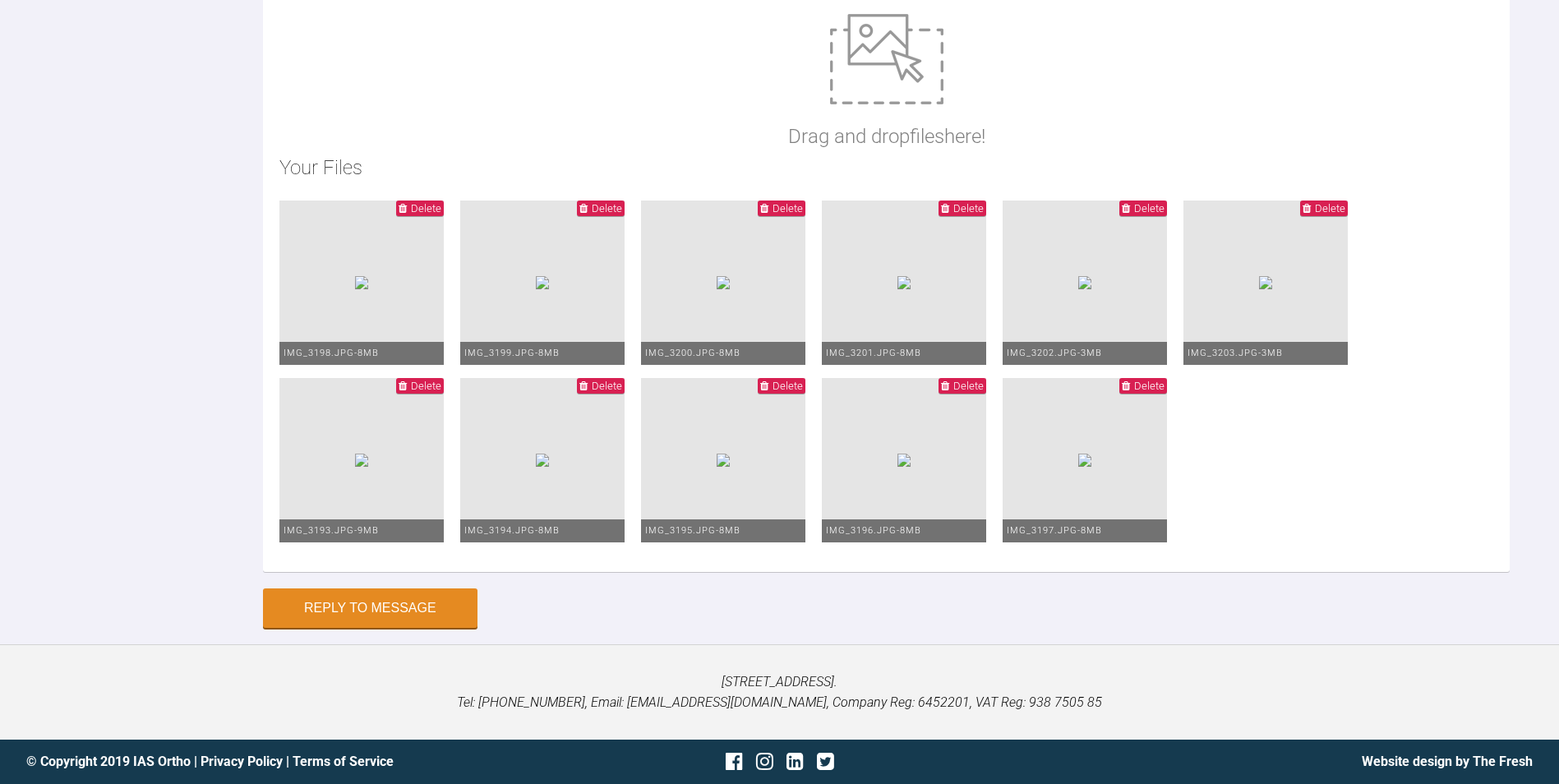
scroll to position [6192, 0]
click at [363, 592] on button "Reply to Message" at bounding box center [370, 610] width 214 height 40
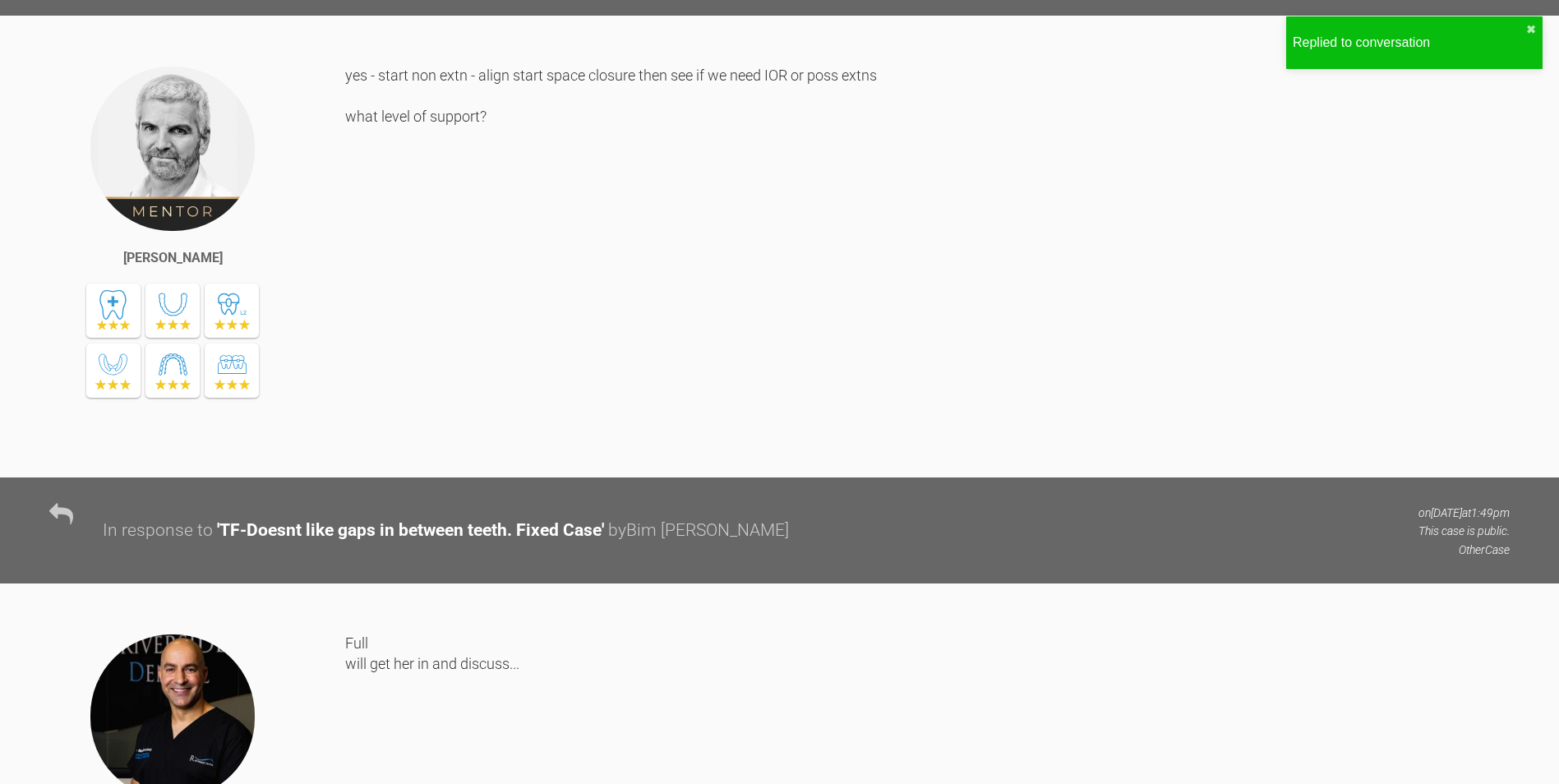
scroll to position [0, 0]
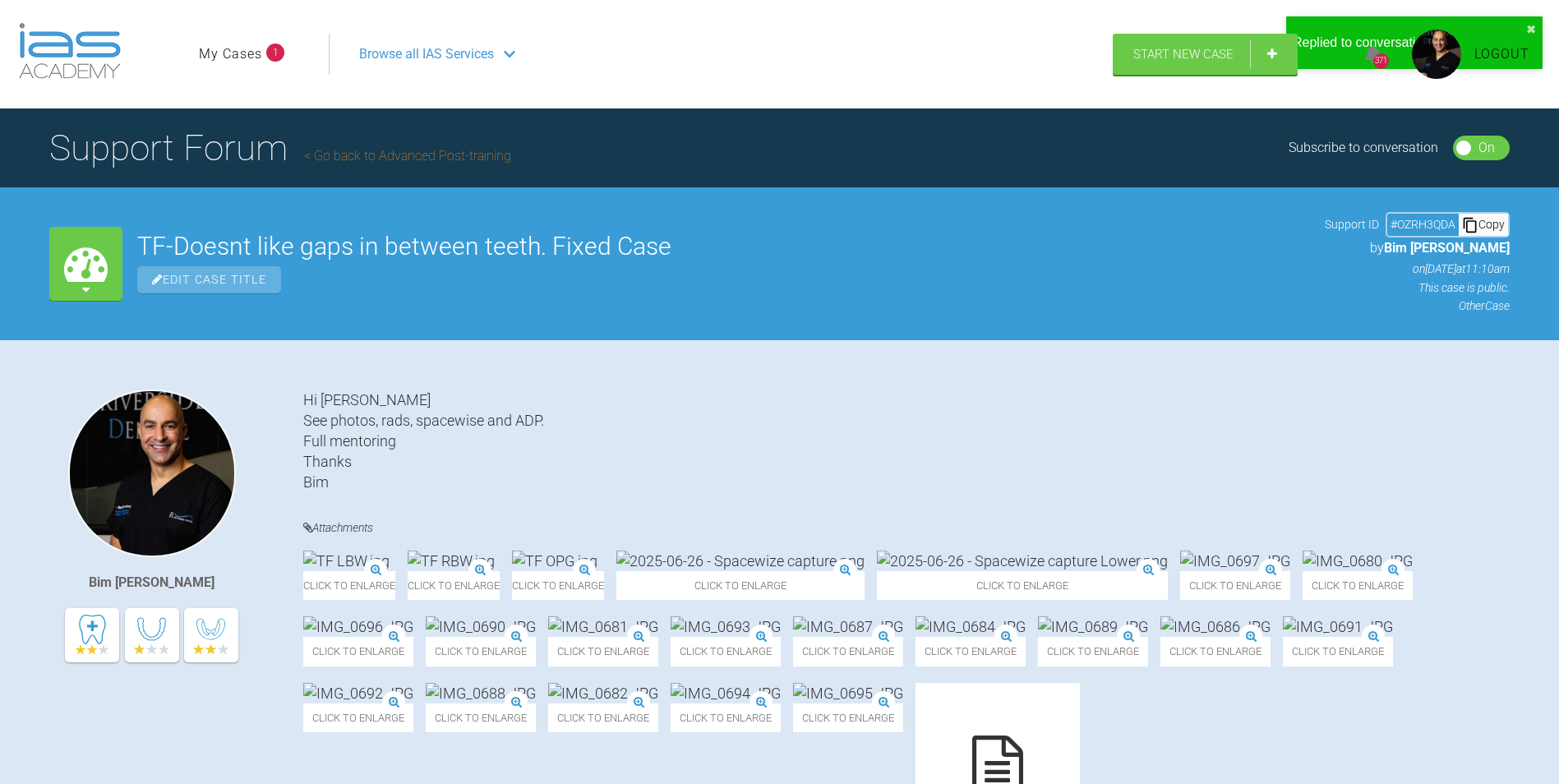
drag, startPoint x: 249, startPoint y: 47, endPoint x: 189, endPoint y: 80, distance: 68.5
click at [250, 47] on link "My Cases" at bounding box center [231, 54] width 63 height 21
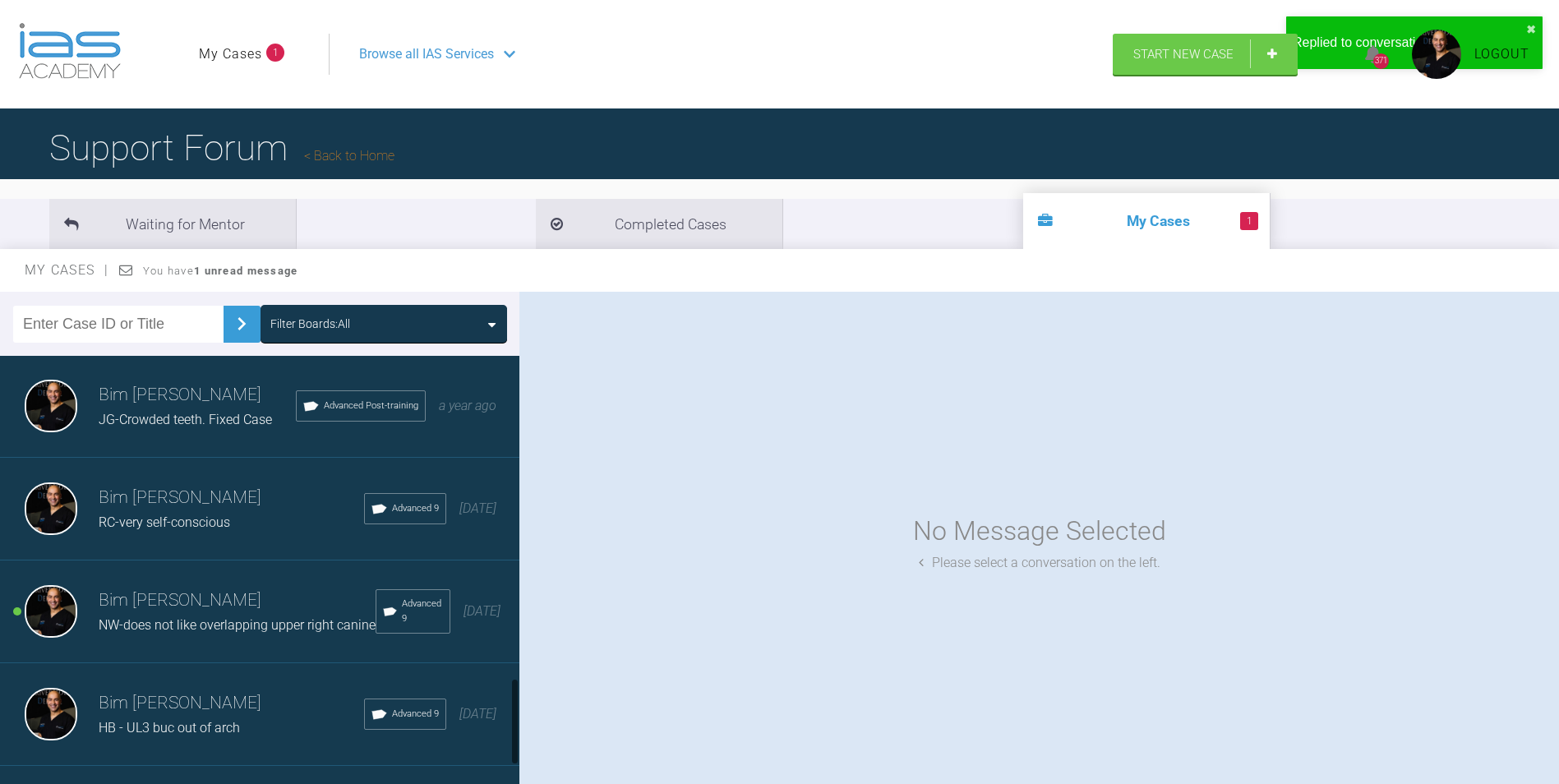
scroll to position [1733, 0]
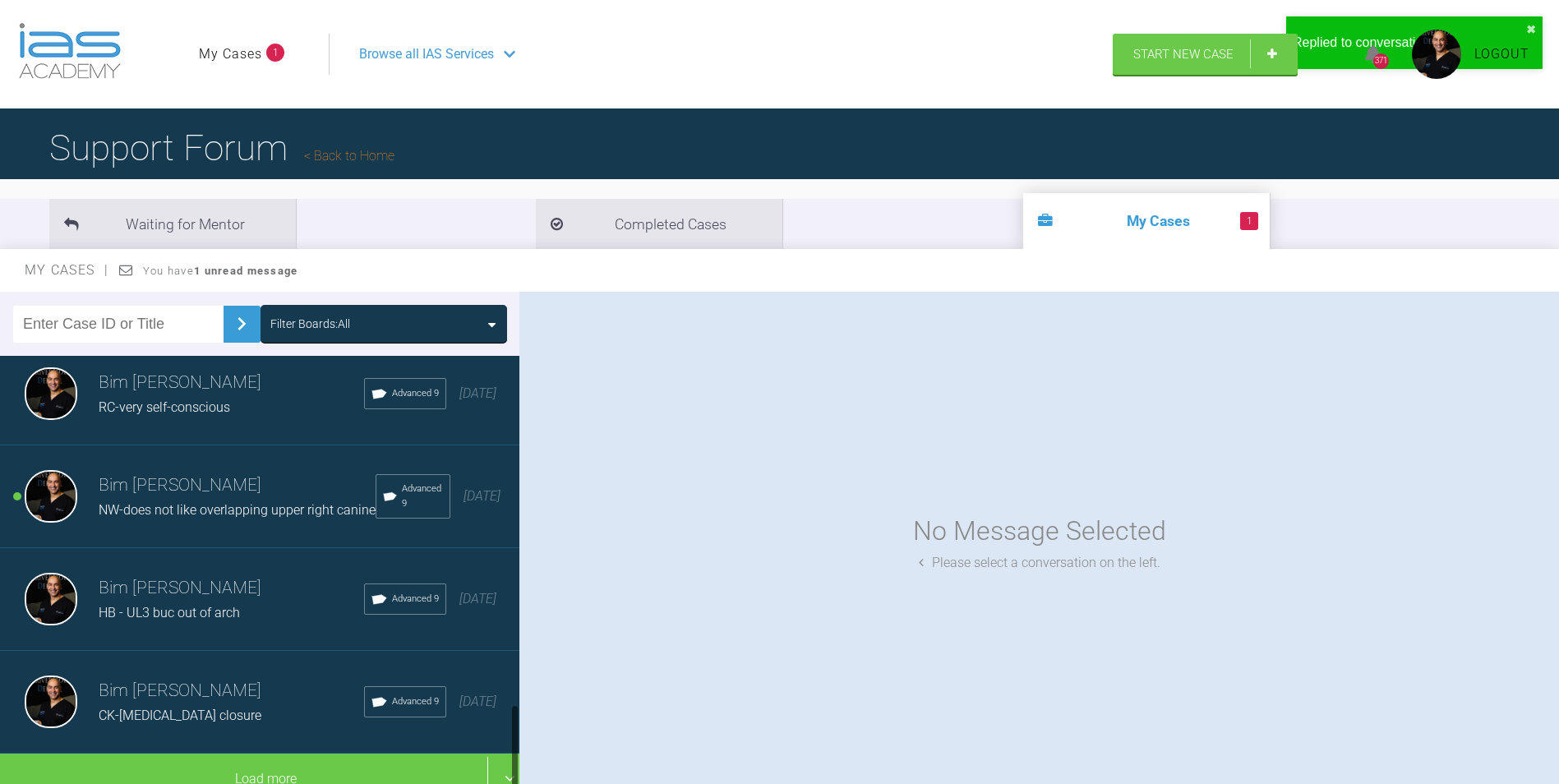
drag, startPoint x: 203, startPoint y: 485, endPoint x: 604, endPoint y: 520, distance: 402.5
click at [203, 502] on span "NW-does not like overlapping upper right canine" at bounding box center [237, 510] width 277 height 16
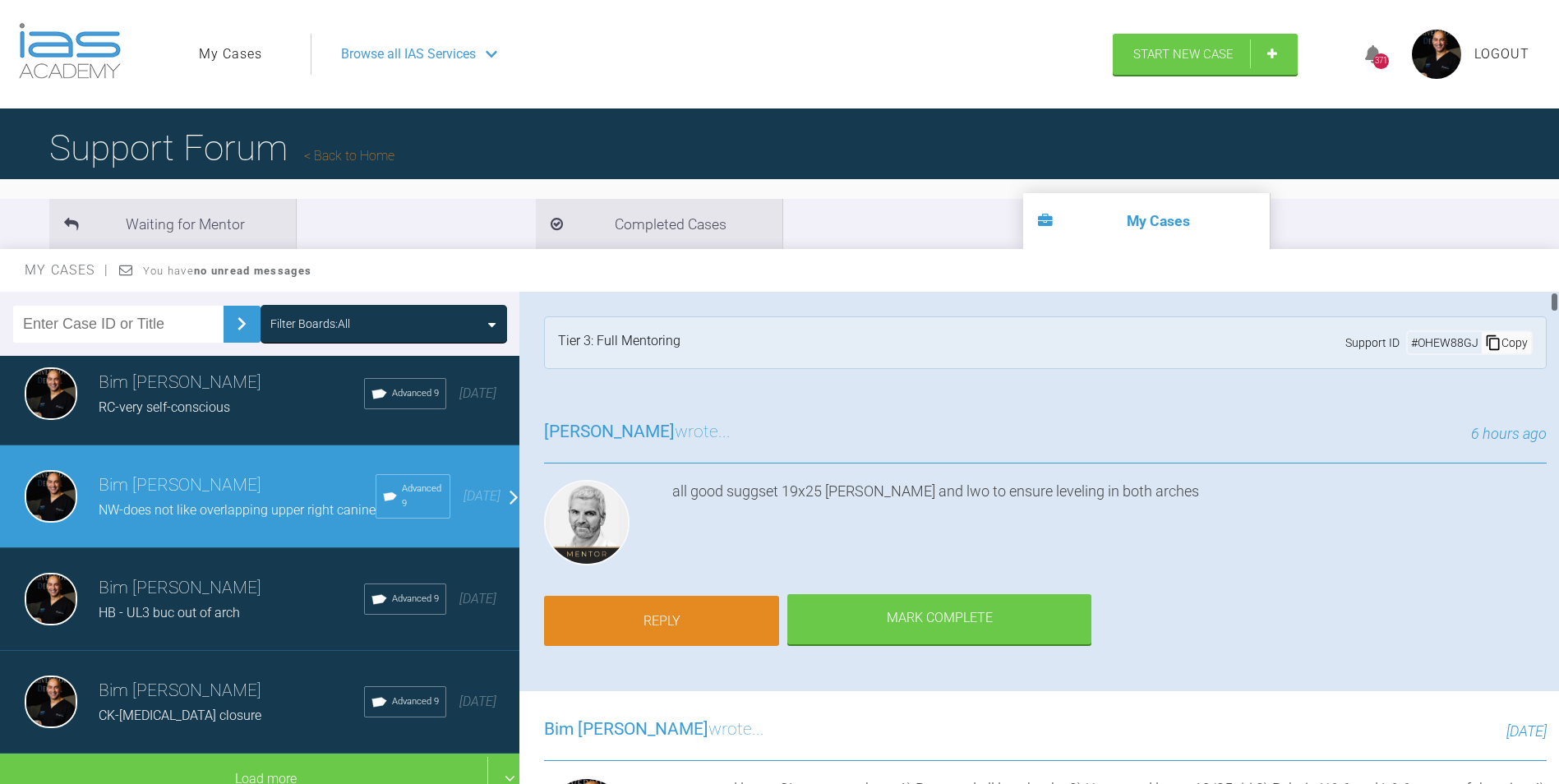
click at [665, 611] on link "Reply" at bounding box center [661, 622] width 235 height 51
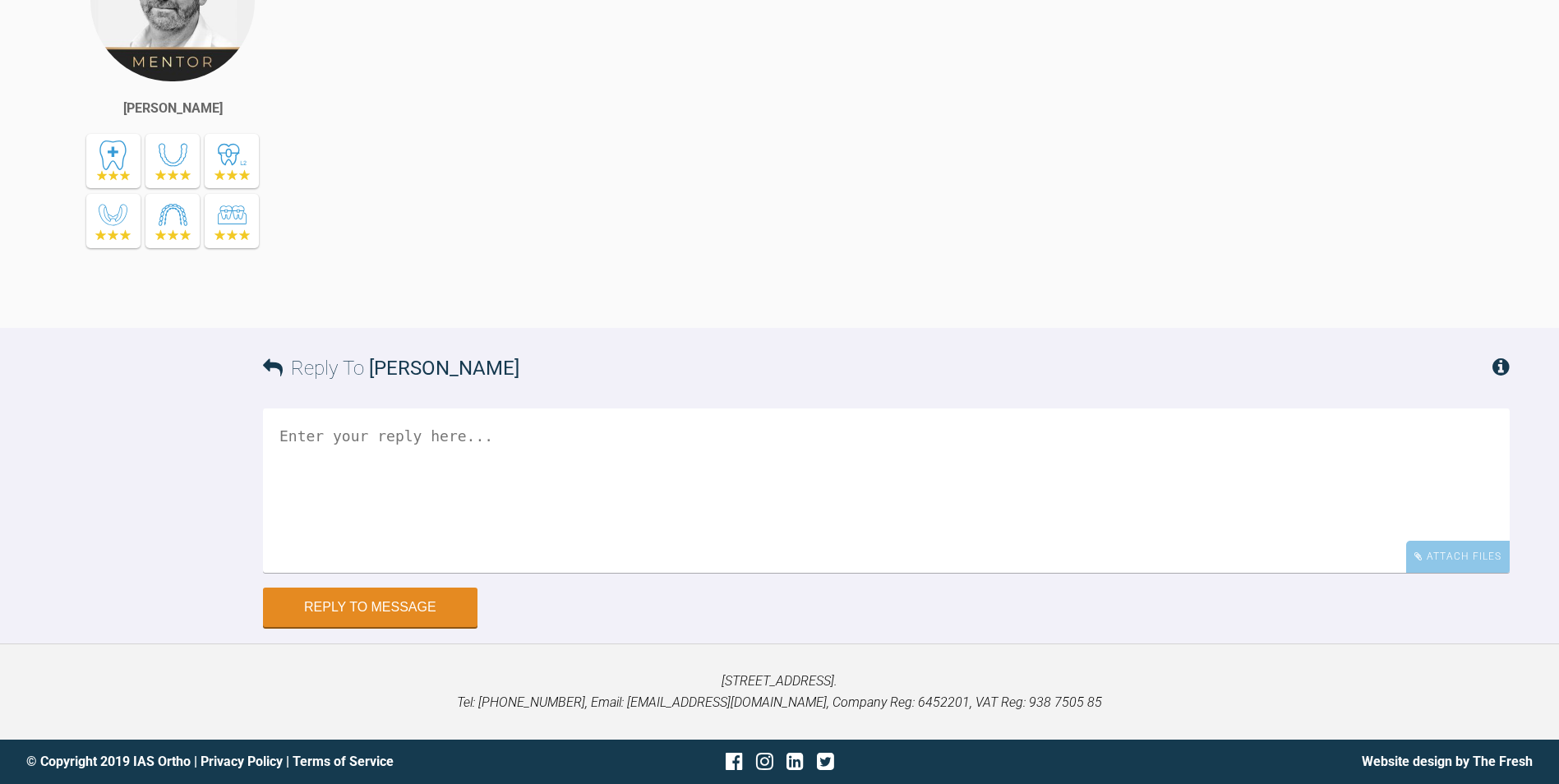
scroll to position [26940, 0]
click at [352, 119] on div "all good suggset 19x25 [PERSON_NAME] and lwo to ensure leveling in both arches" at bounding box center [927, 109] width 1165 height 388
drag, startPoint x: 346, startPoint y: 101, endPoint x: 766, endPoint y: 120, distance: 420.4
click at [766, 120] on div "all good suggset 19x25 [PERSON_NAME] and lwo to ensure leveling in both arches" at bounding box center [927, 109] width 1165 height 388
drag, startPoint x: 766, startPoint y: 120, endPoint x: 725, endPoint y: 123, distance: 41.1
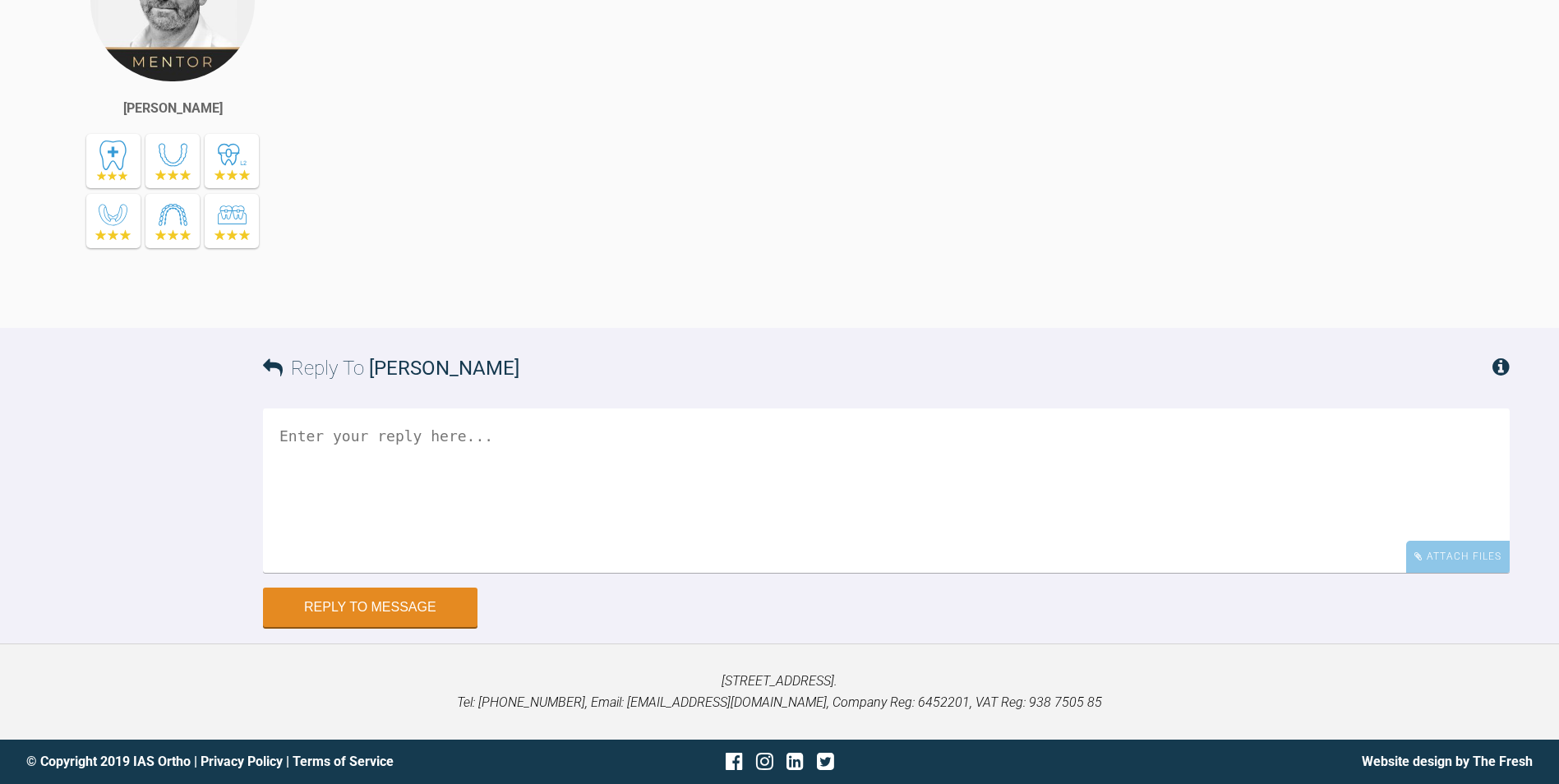
copy div "all good suggset 19x25 [PERSON_NAME] and lwo to ensure leveling in both arches"
click at [672, 303] on div "all good suggset 19x25 [PERSON_NAME] and lwo to ensure leveling in both arches" at bounding box center [927, 109] width 1165 height 388
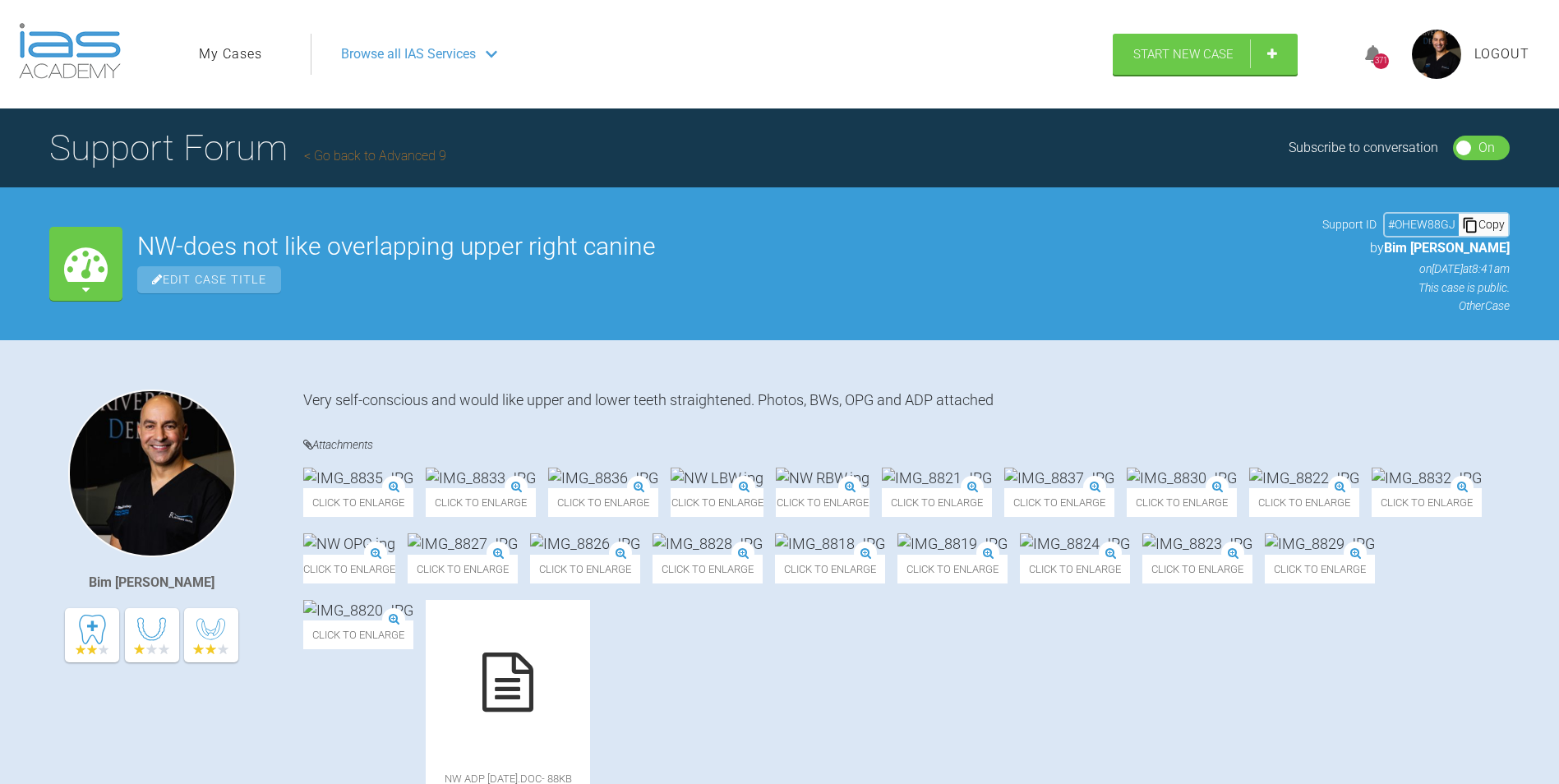
click at [1496, 50] on span "Logout" at bounding box center [1501, 54] width 55 height 21
